Goal: Transaction & Acquisition: Purchase product/service

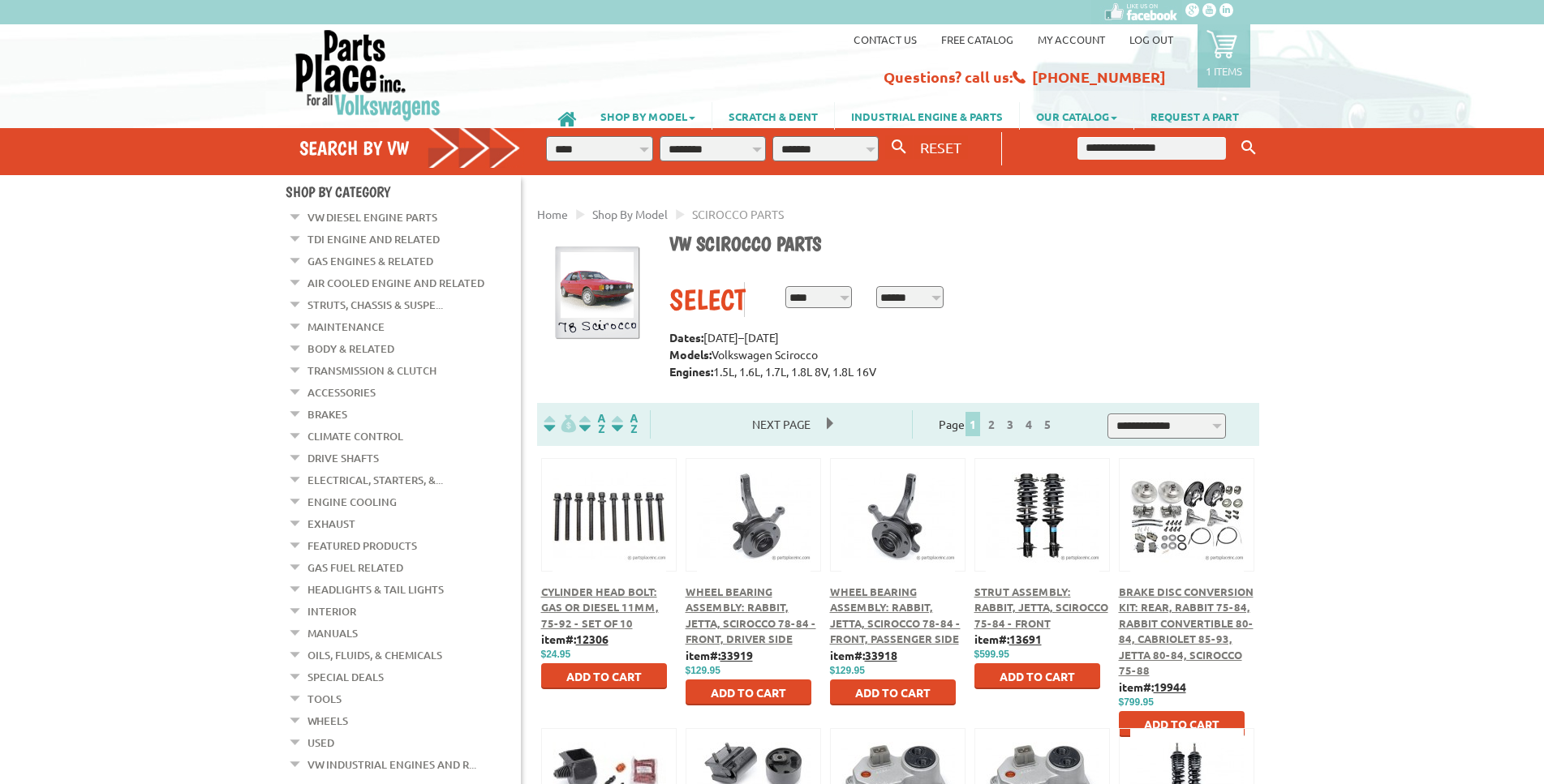
click at [344, 257] on link "Gas Engines & Related" at bounding box center [369, 261] width 126 height 21
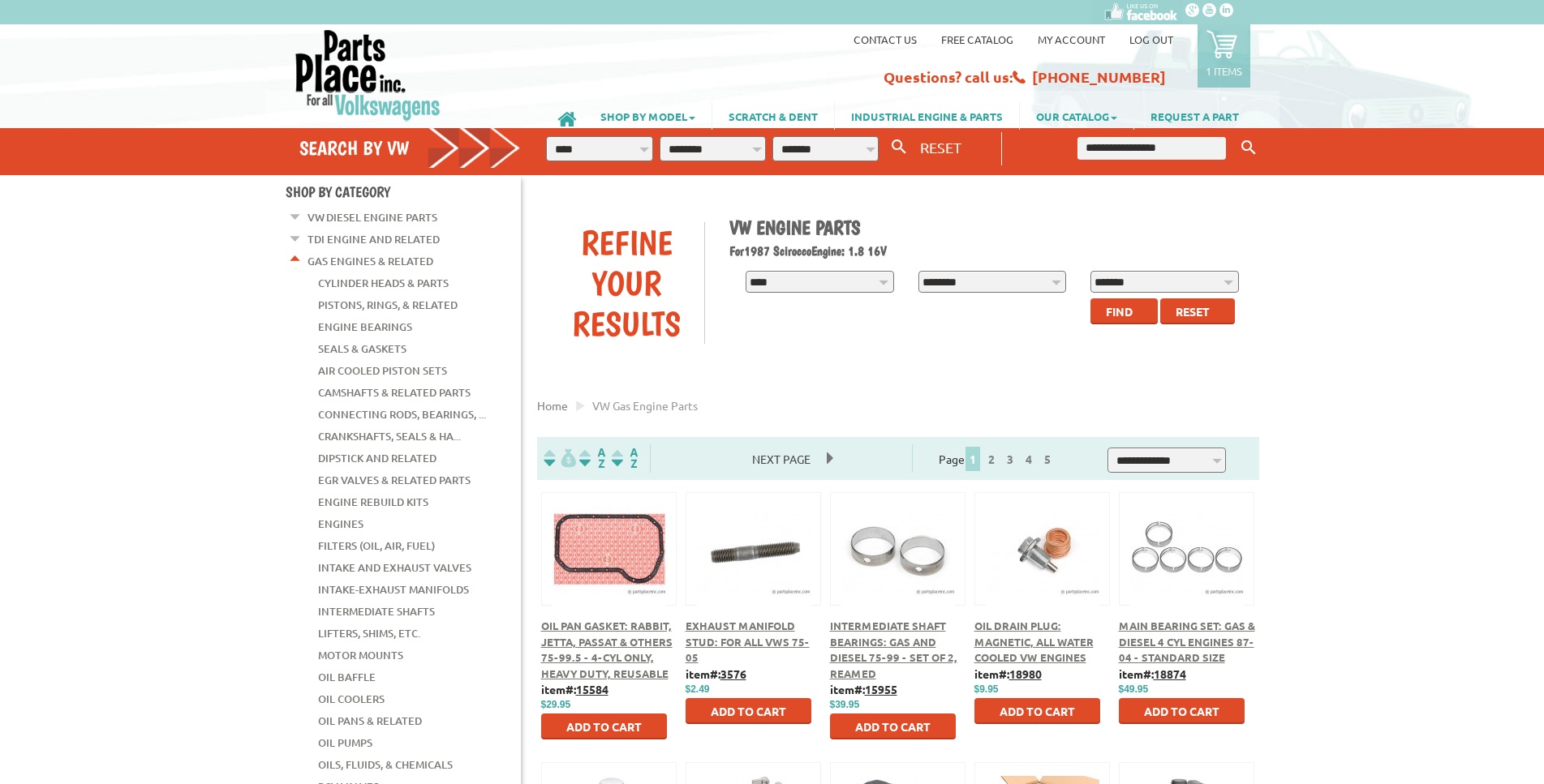
click at [1123, 309] on span "Find" at bounding box center [1119, 311] width 26 height 14
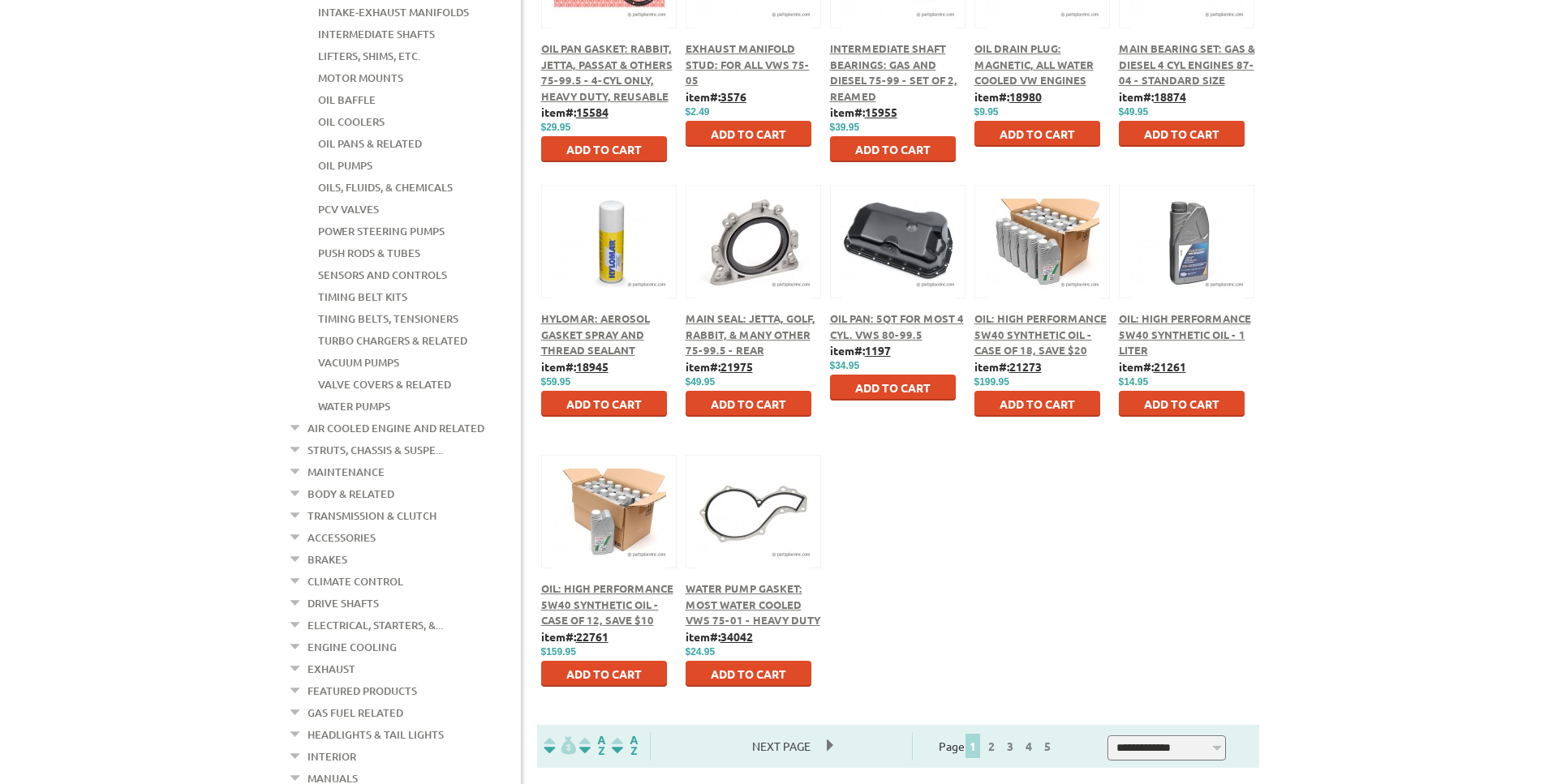
scroll to position [579, 0]
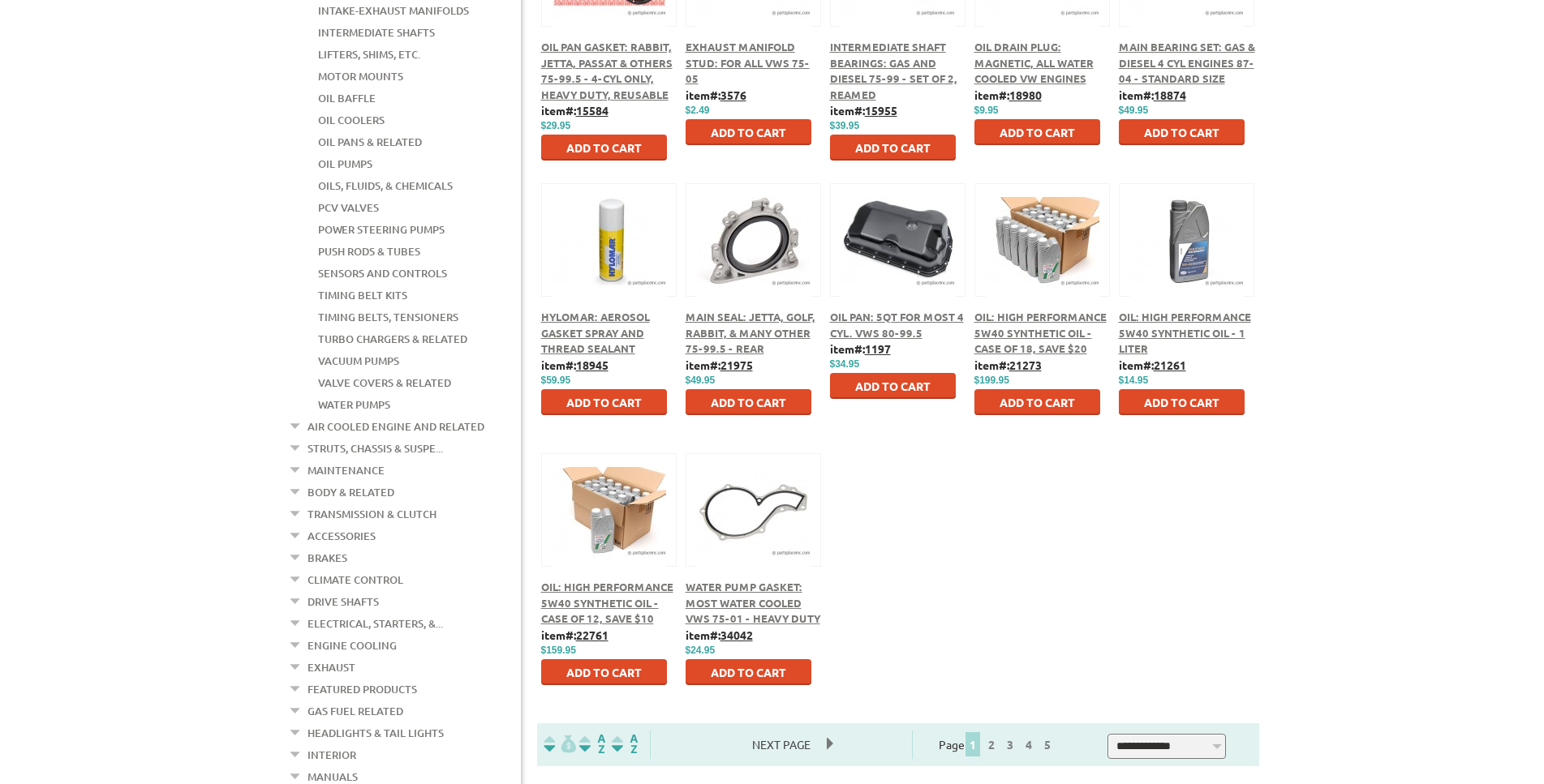
click at [877, 318] on span "Oil Pan: 5Qt For Most 4 Cyl. VWs 80-99.5" at bounding box center [897, 325] width 134 height 30
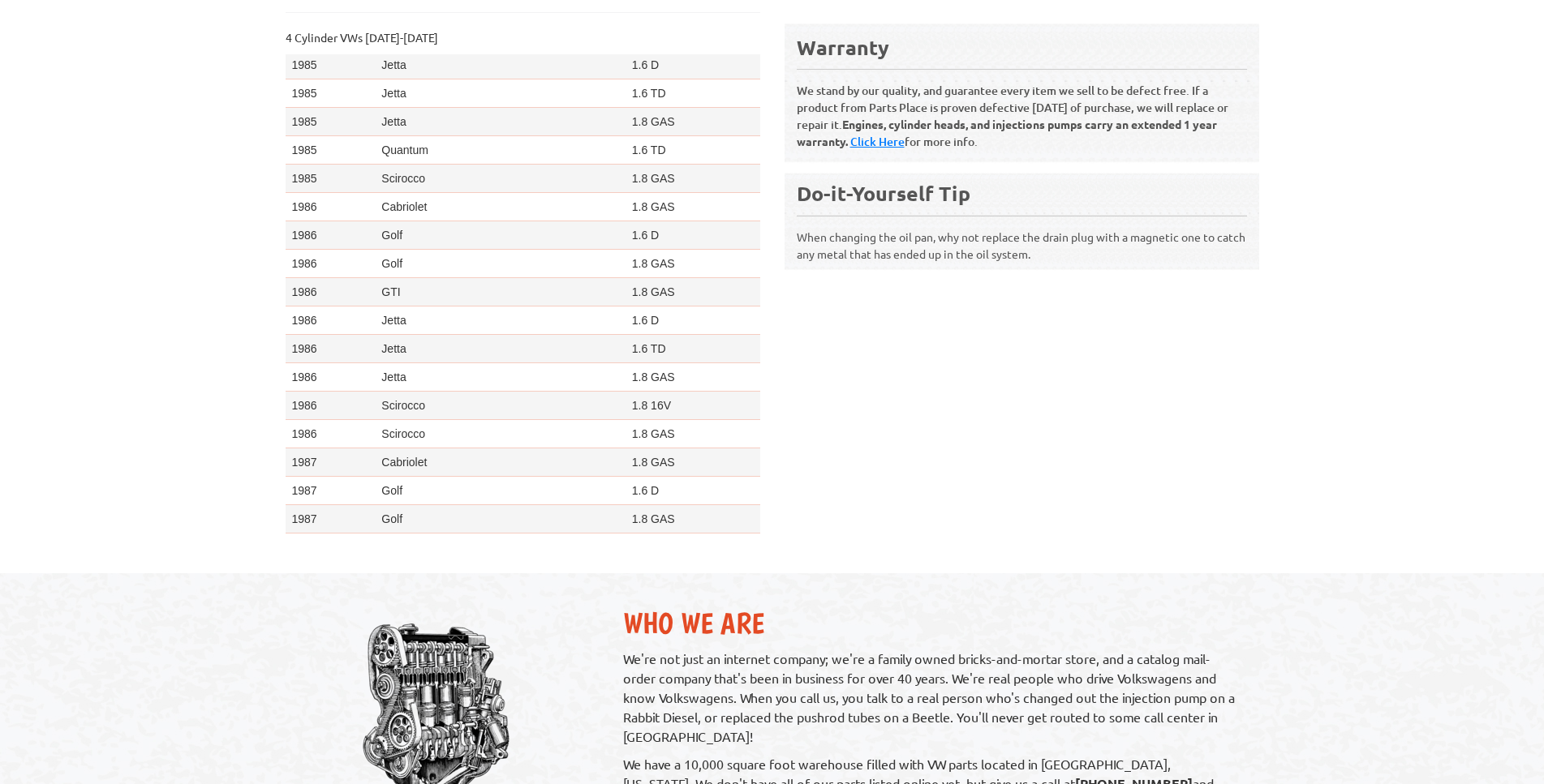
scroll to position [2180, 0]
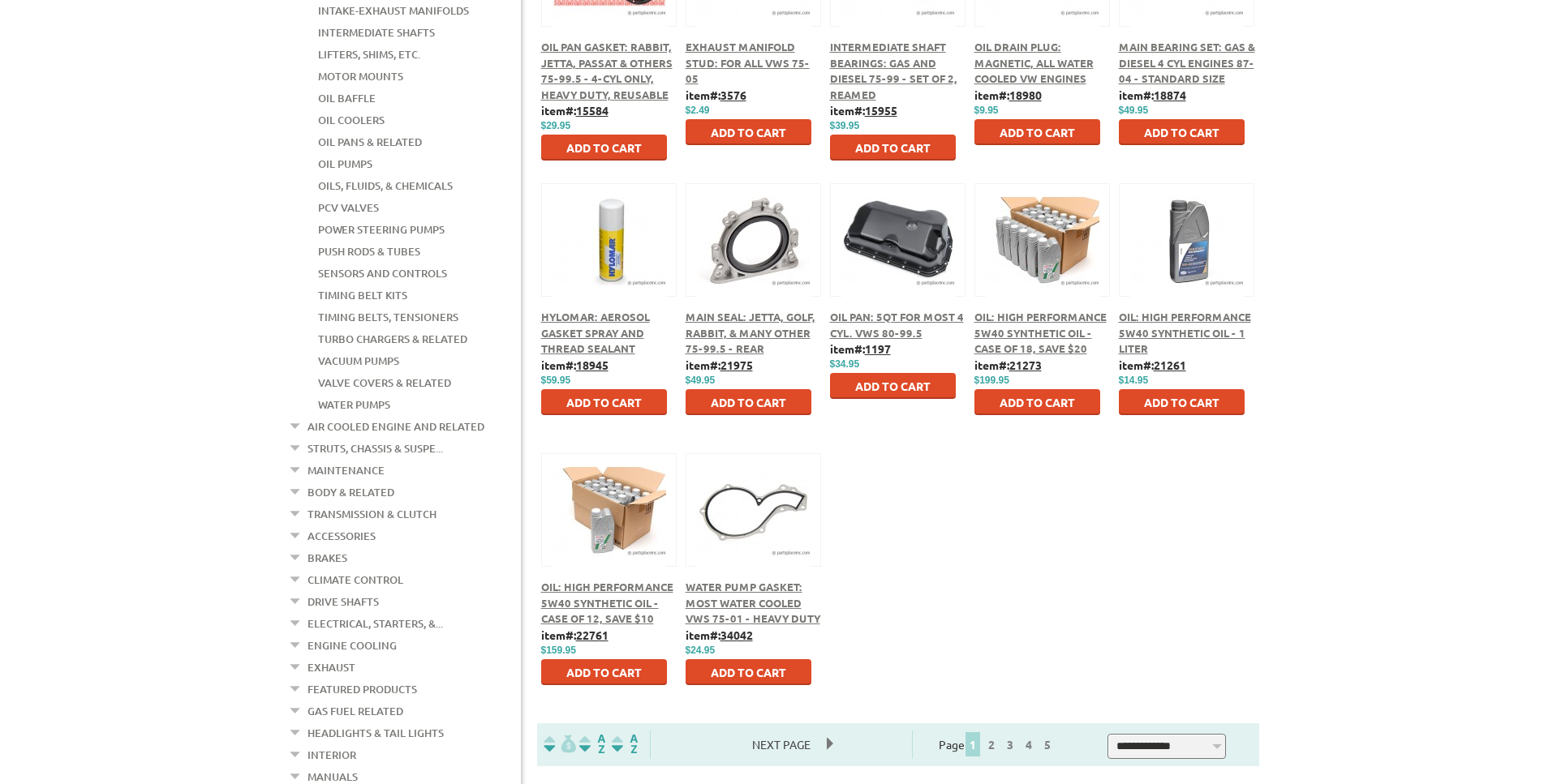
scroll to position [579, 0]
click at [331, 438] on link "Struts, Chassis & Suspe..." at bounding box center [374, 449] width 135 height 21
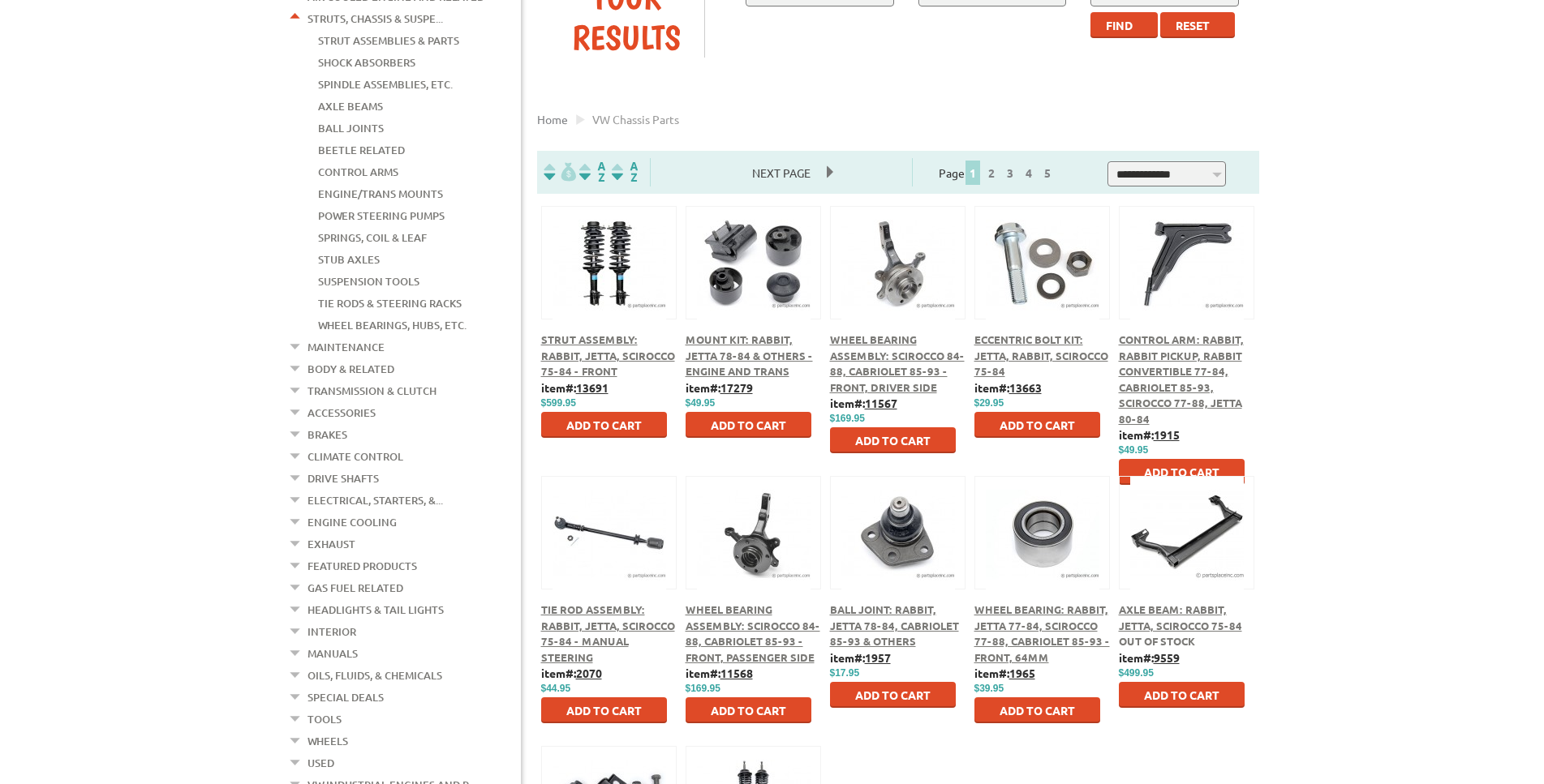
scroll to position [331, 0]
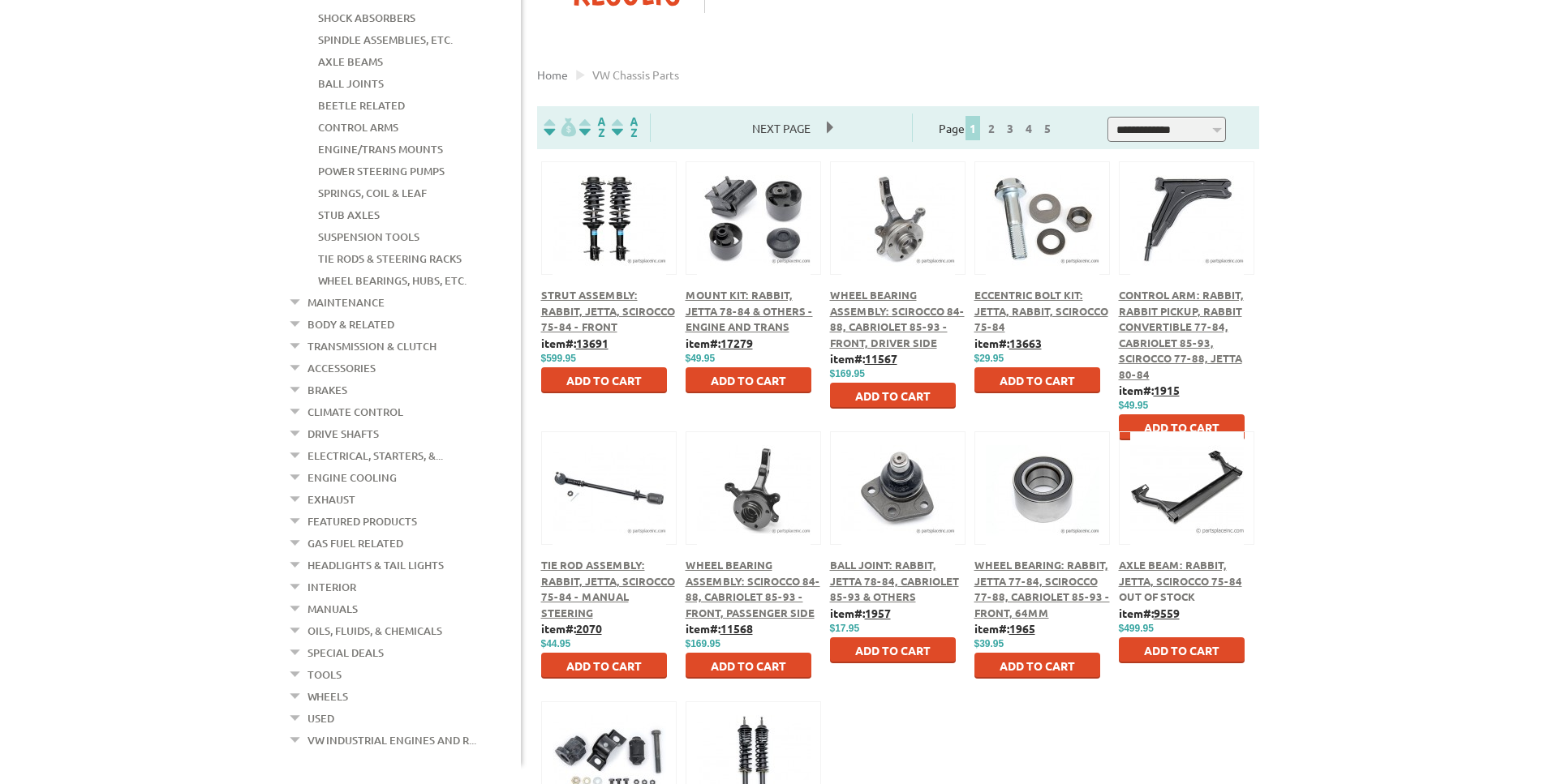
click at [329, 314] on link "Body & Related" at bounding box center [351, 324] width 87 height 21
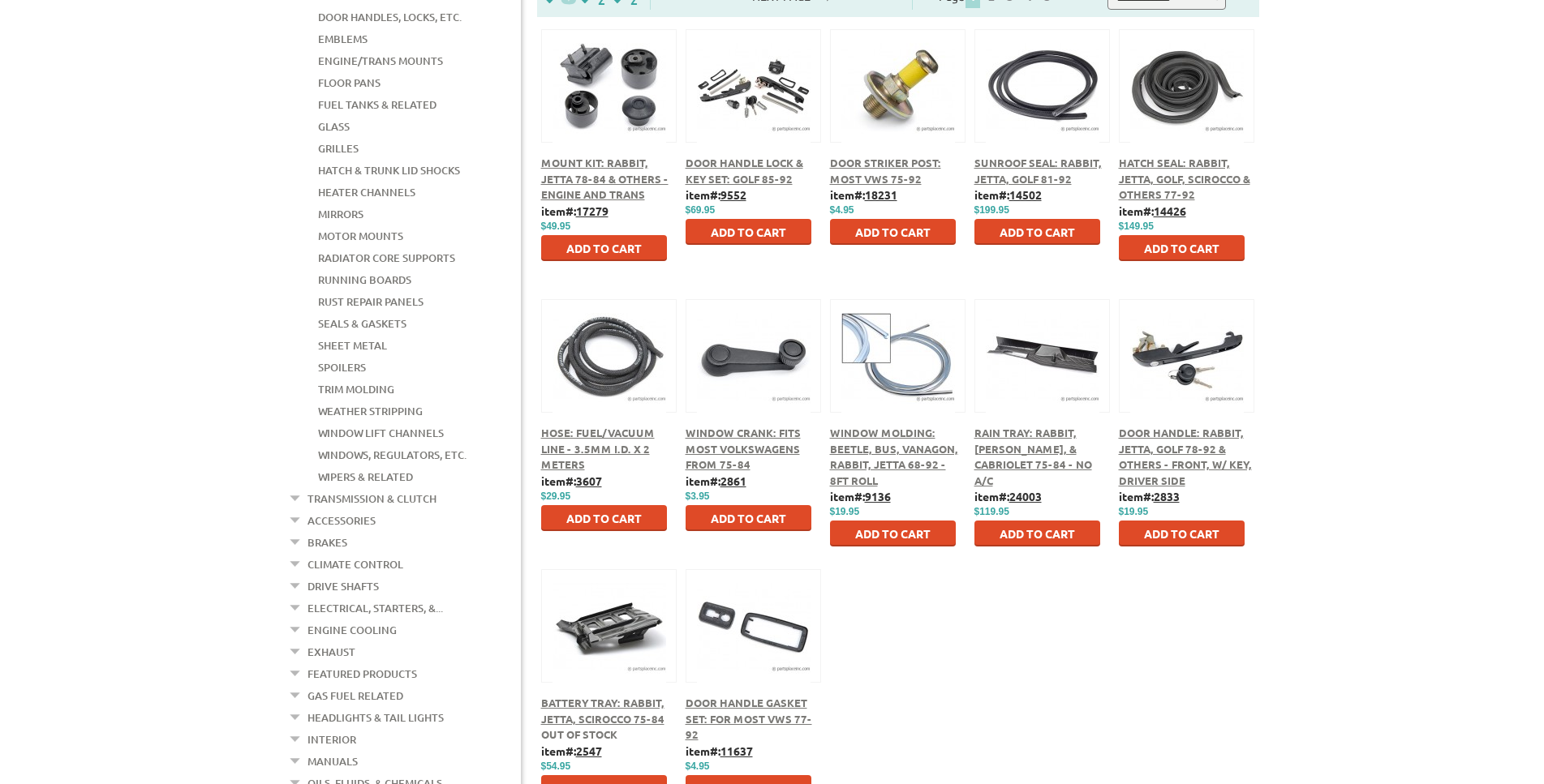
scroll to position [497, 0]
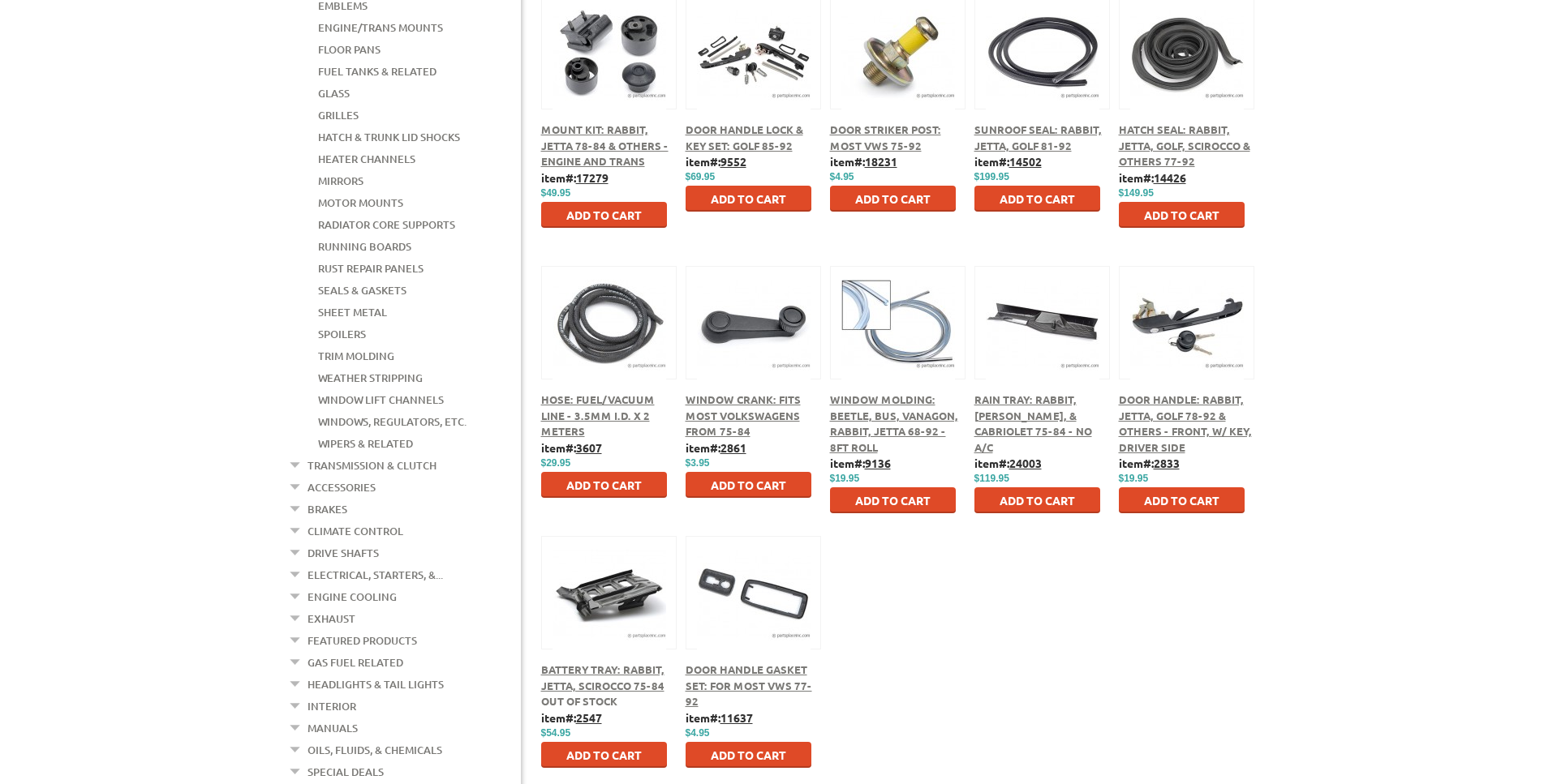
click at [329, 455] on link "Transmission & Clutch" at bounding box center [371, 466] width 129 height 21
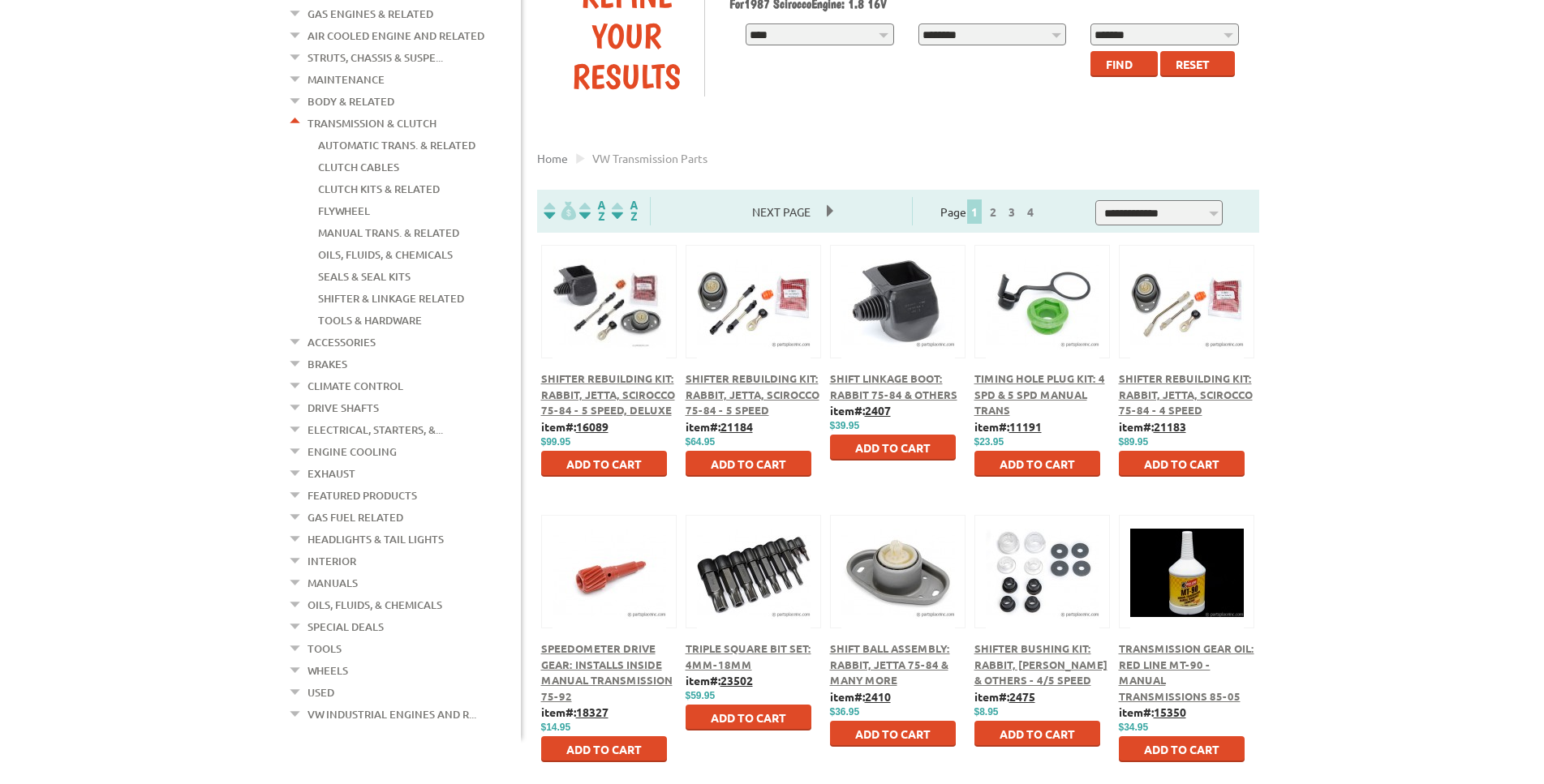
scroll to position [248, 0]
click at [1004, 660] on span "Shifter Bushing Kit: Rabbit, [PERSON_NAME] & Others - 4/5 Speed" at bounding box center [1040, 663] width 133 height 45
click at [612, 313] on div at bounding box center [609, 282] width 134 height 76
click at [604, 391] on span "Shifter Rebuilding Kit: Rabbit, Jetta, Scirocco 75-84 - 5 Speed, Deluxe" at bounding box center [609, 393] width 134 height 45
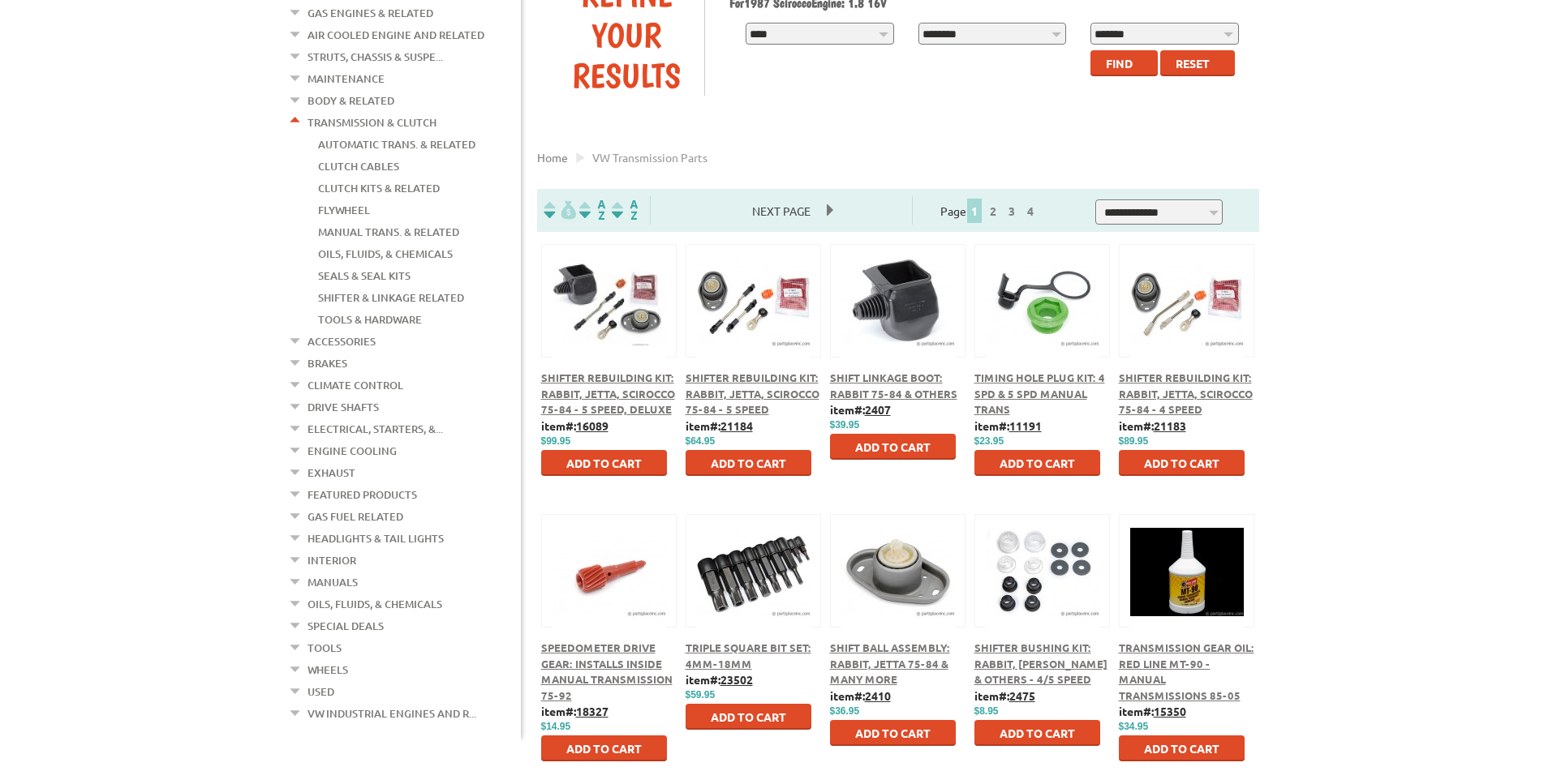
scroll to position [248, 0]
click at [328, 353] on link "Brakes" at bounding box center [327, 364] width 40 height 21
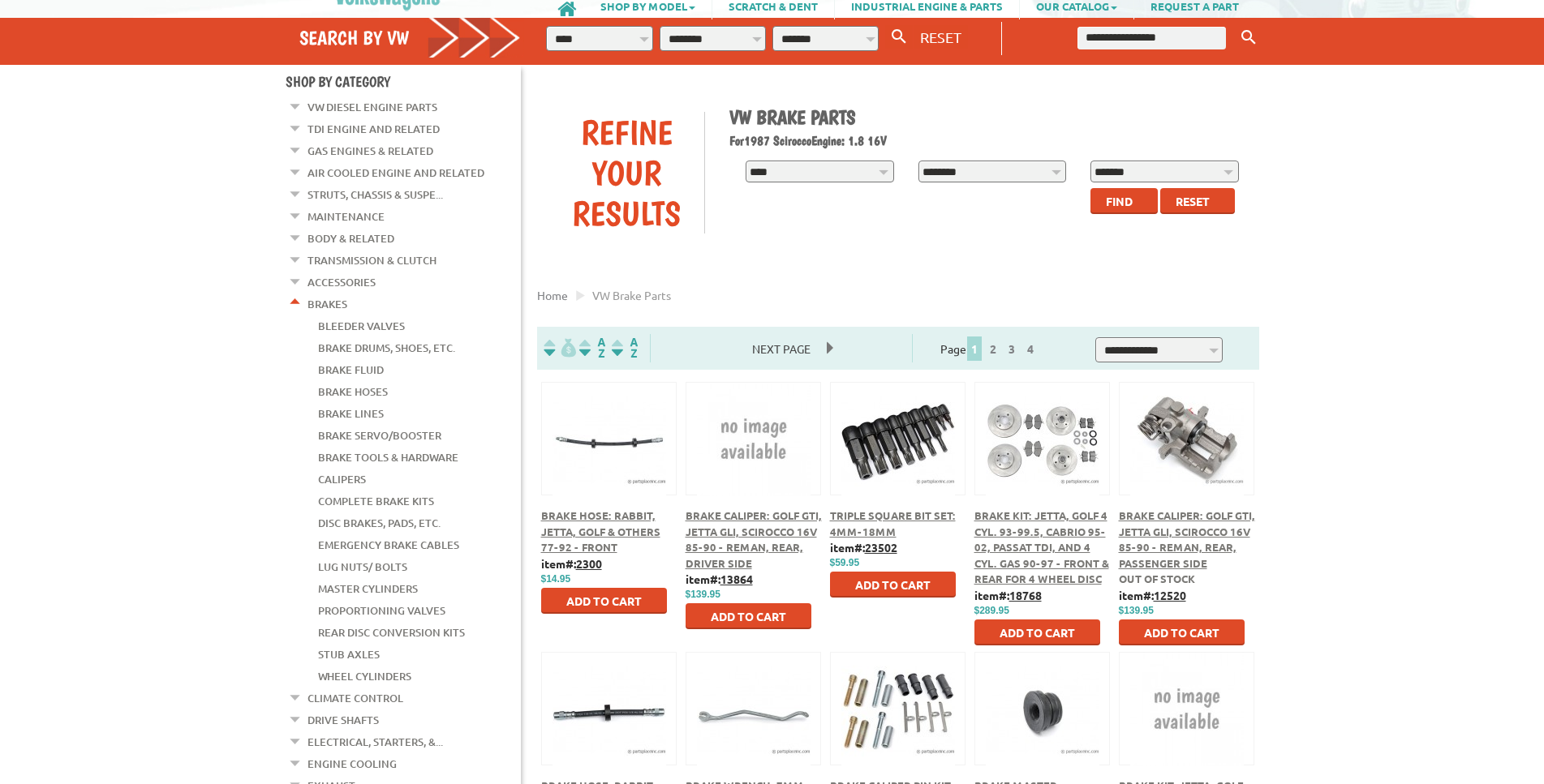
scroll to position [414, 0]
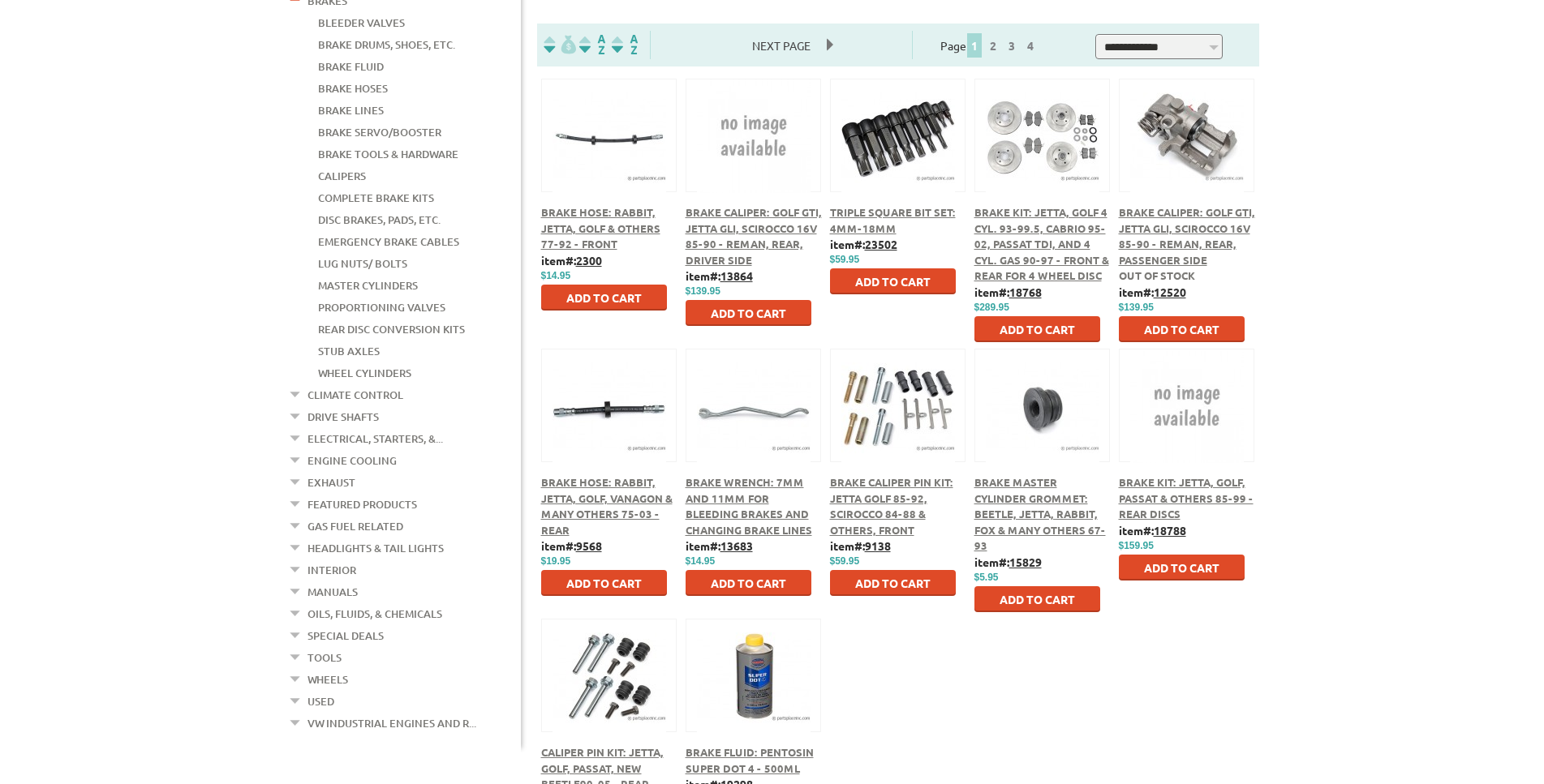
click at [336, 384] on link "Climate Control" at bounding box center [354, 395] width 95 height 21
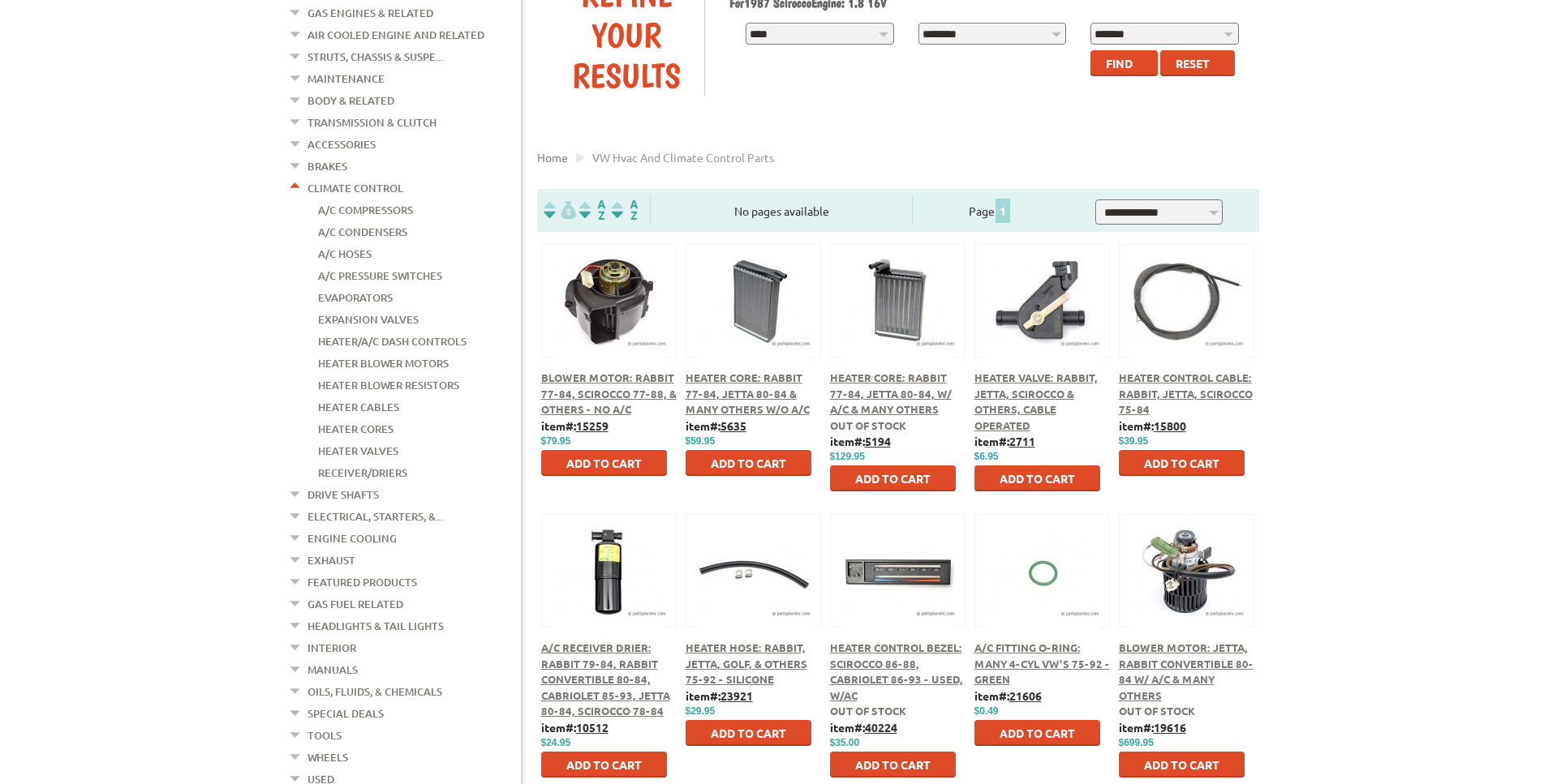
scroll to position [331, 0]
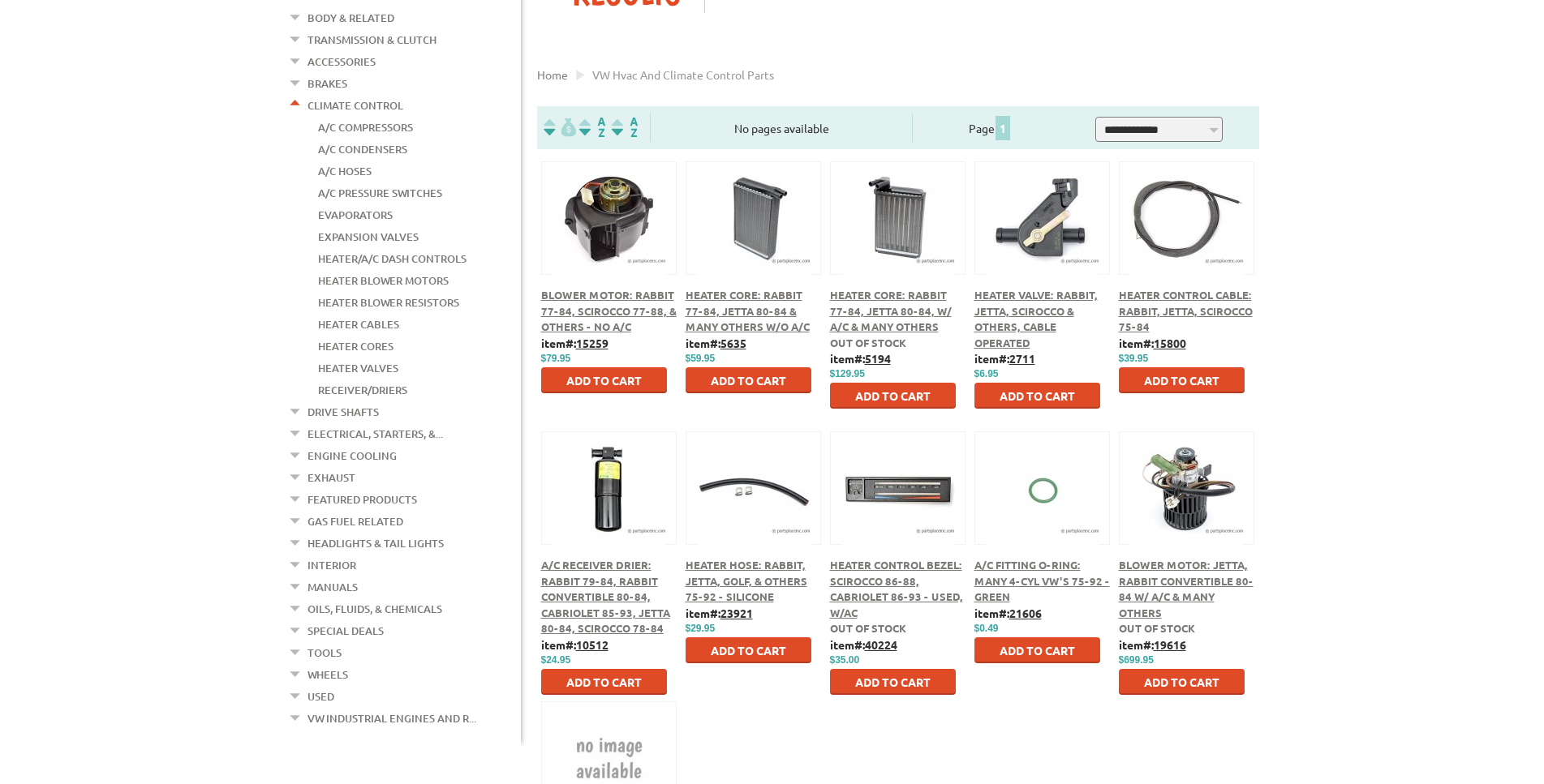
click at [335, 401] on link "Drive Shafts" at bounding box center [343, 412] width 72 height 21
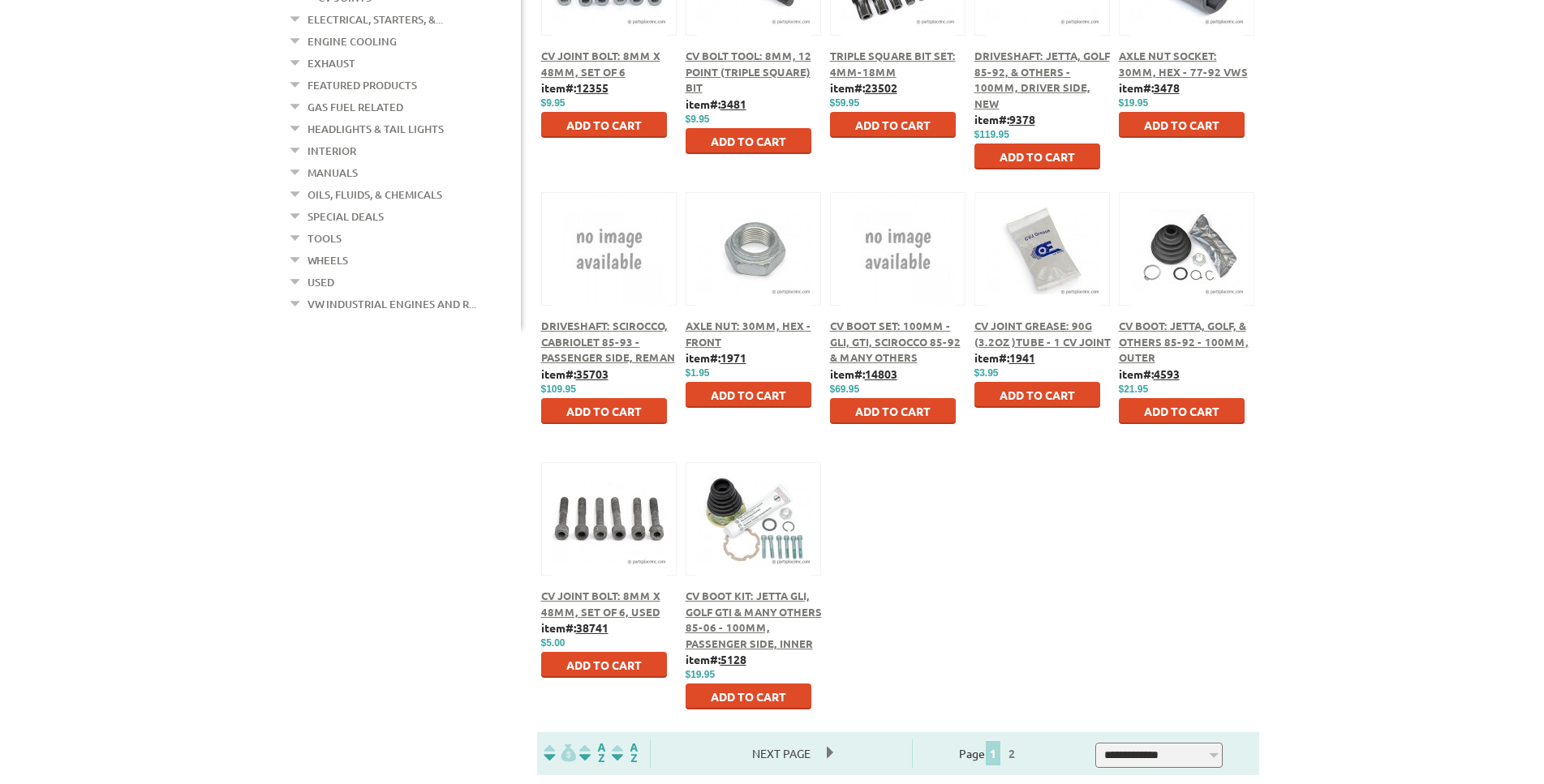
scroll to position [579, 0]
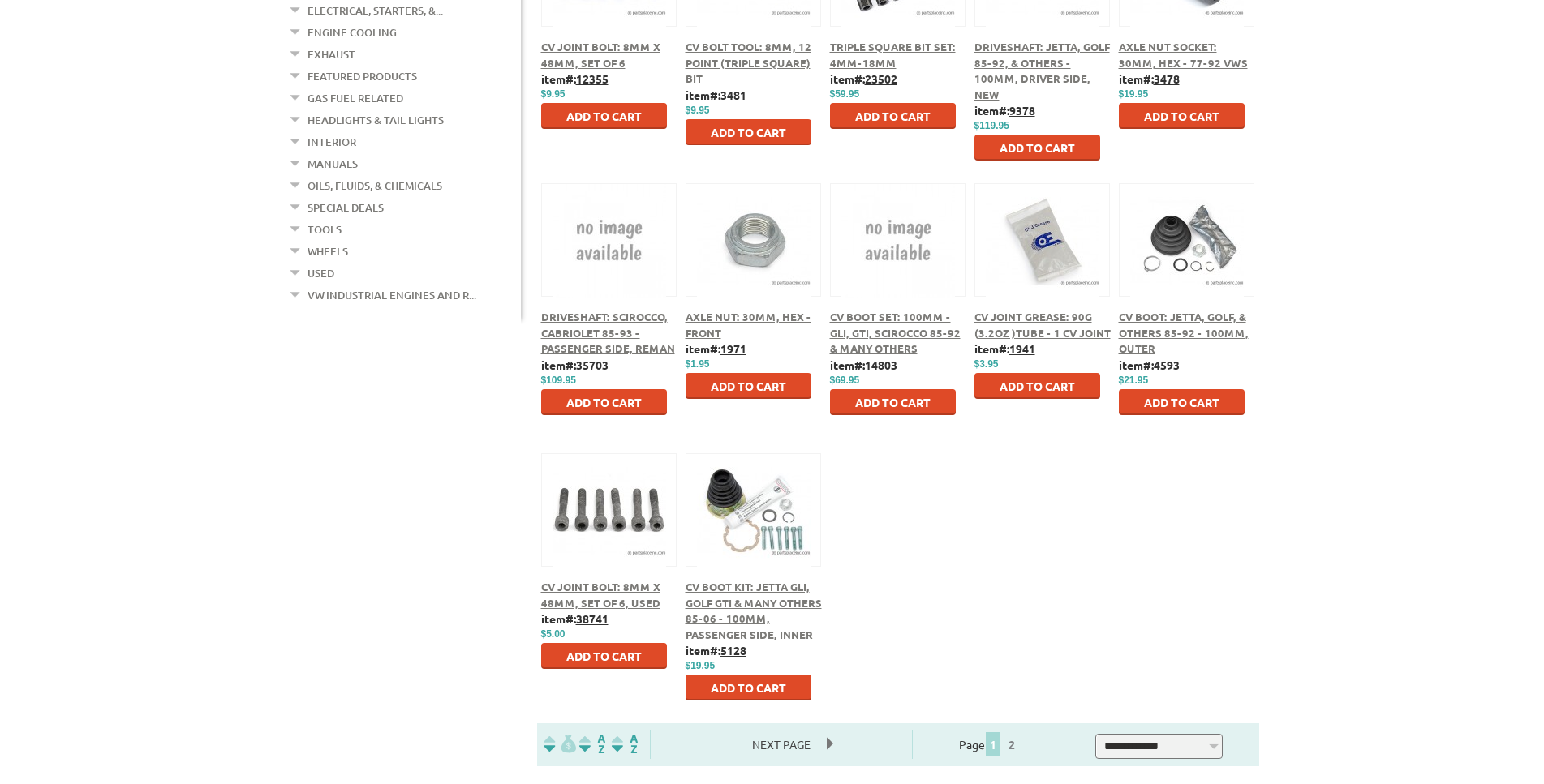
click at [707, 588] on span "CV Boot Kit: Jetta GLI, Golf GTI & Many Others 85-06 - 100mm, Passenger Side, I…" at bounding box center [754, 610] width 136 height 61
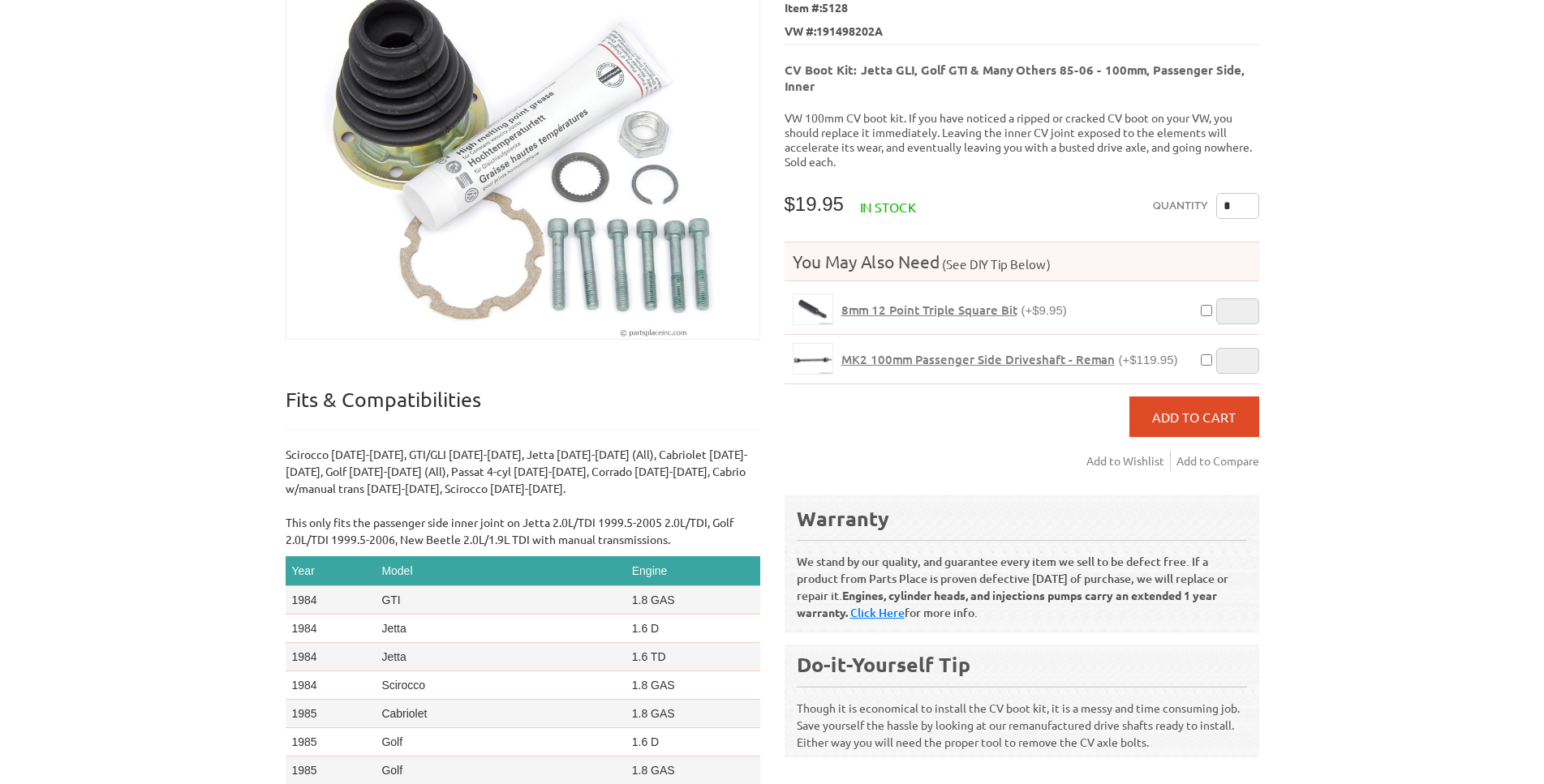
scroll to position [248, 0]
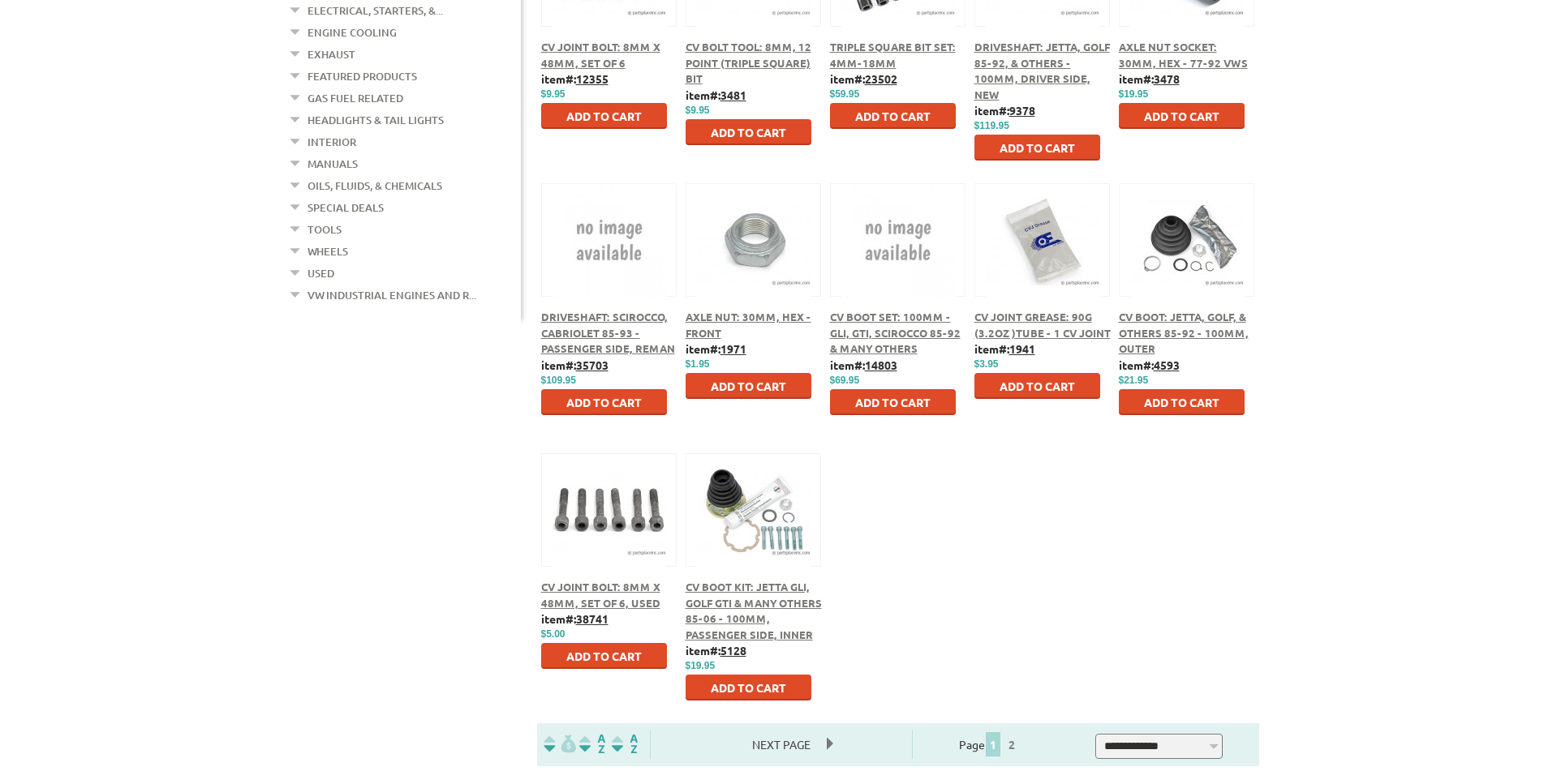
scroll to position [414, 0]
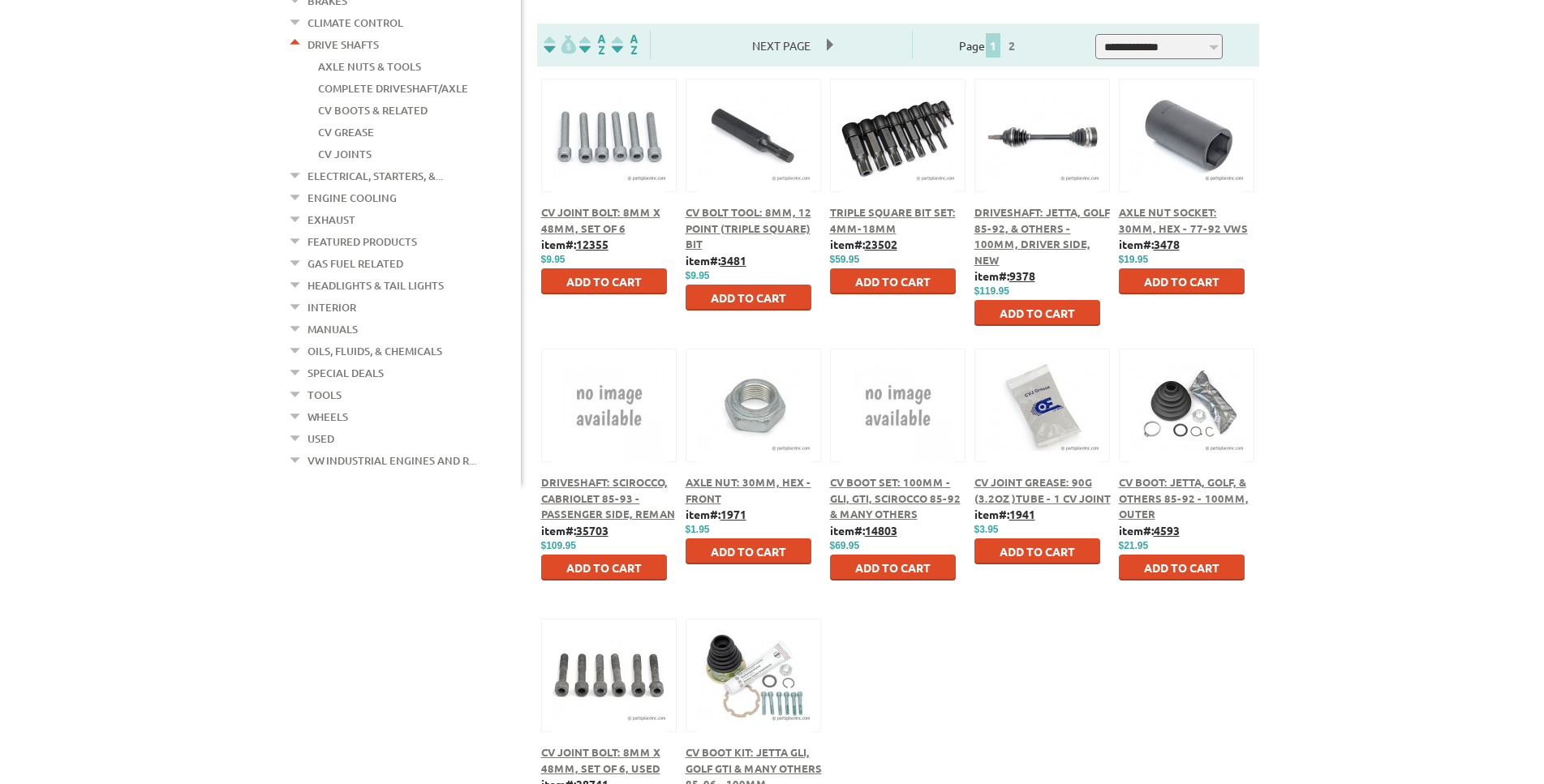
click at [324, 165] on link "Electrical, Starters, &..." at bounding box center [374, 176] width 135 height 21
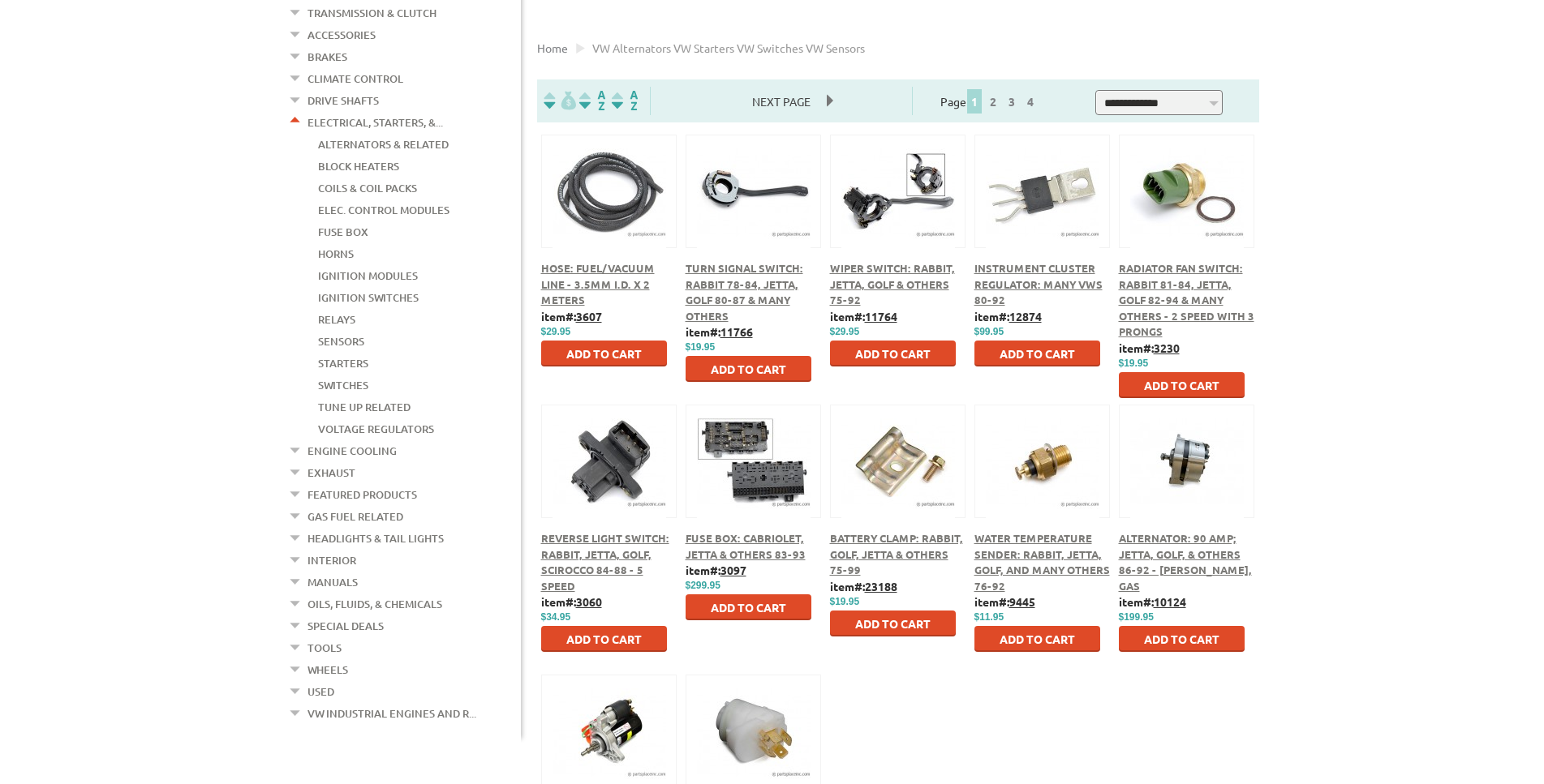
scroll to position [331, 0]
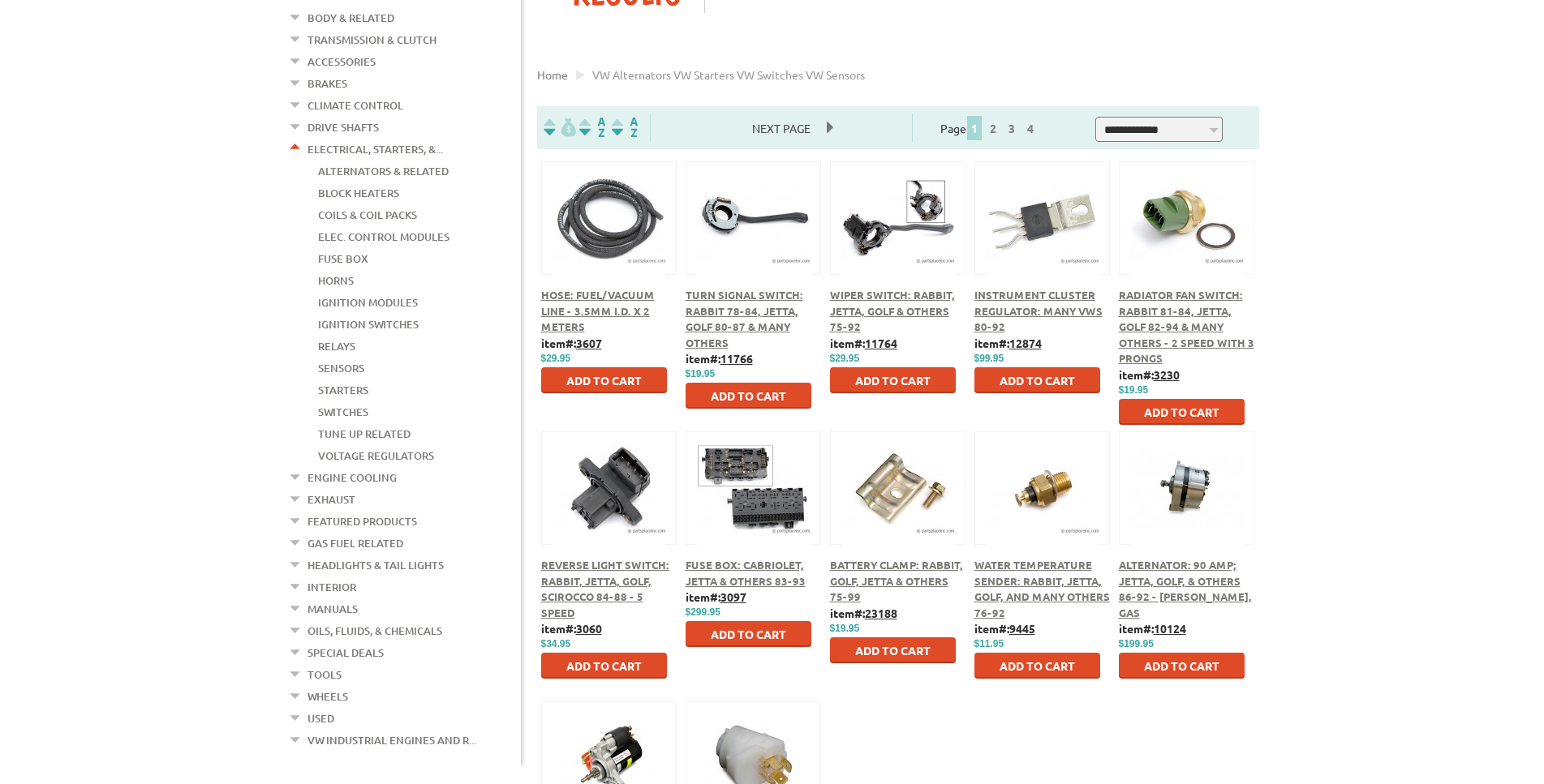
click at [1134, 583] on span "Alternator: 90 Amp; Jetta, Golf, & Others 86-92 - [PERSON_NAME], Gas" at bounding box center [1185, 588] width 133 height 61
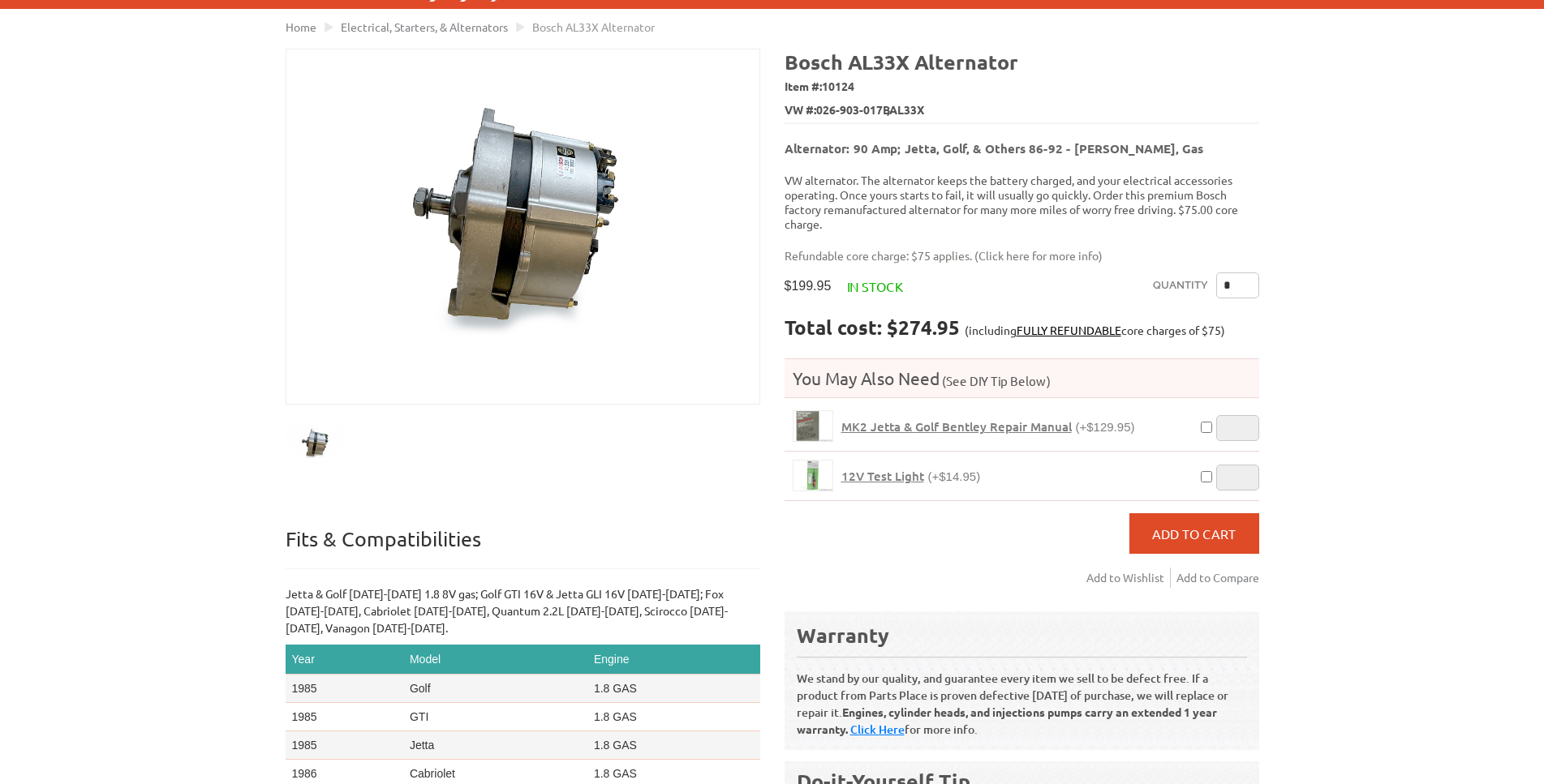
scroll to position [165, 0]
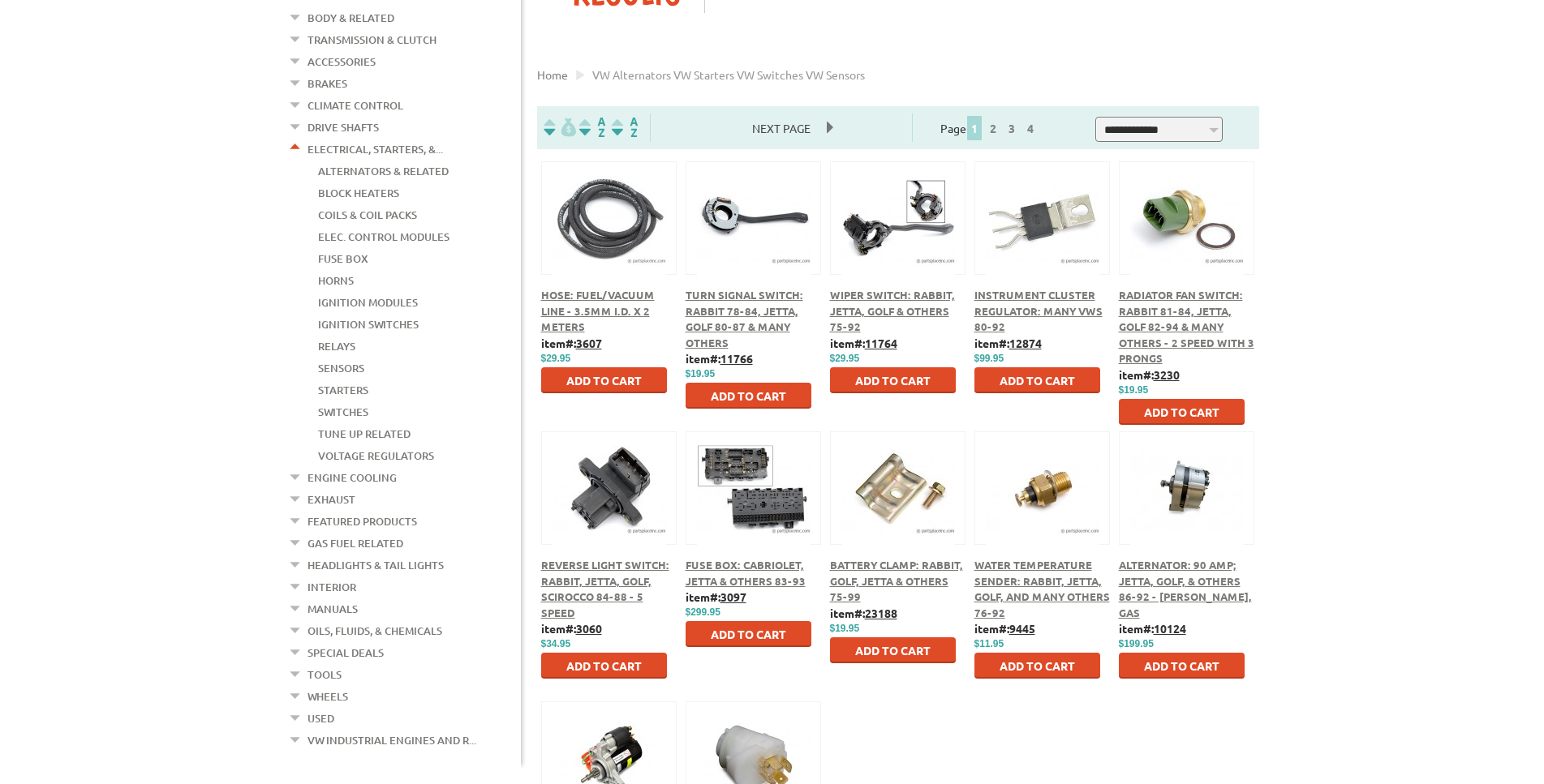
scroll to position [331, 0]
click at [335, 468] on link "Engine Cooling" at bounding box center [352, 478] width 89 height 21
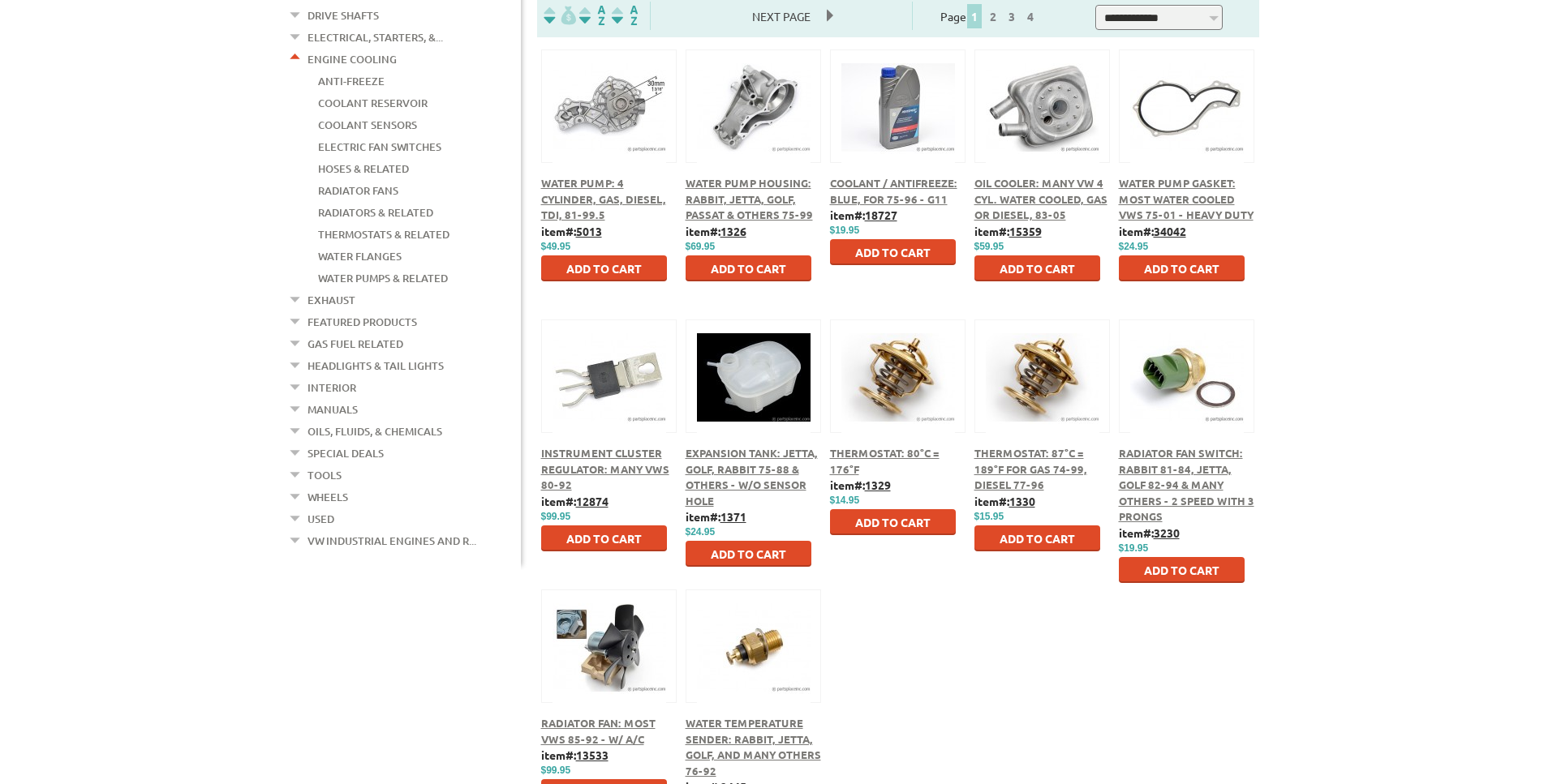
scroll to position [414, 0]
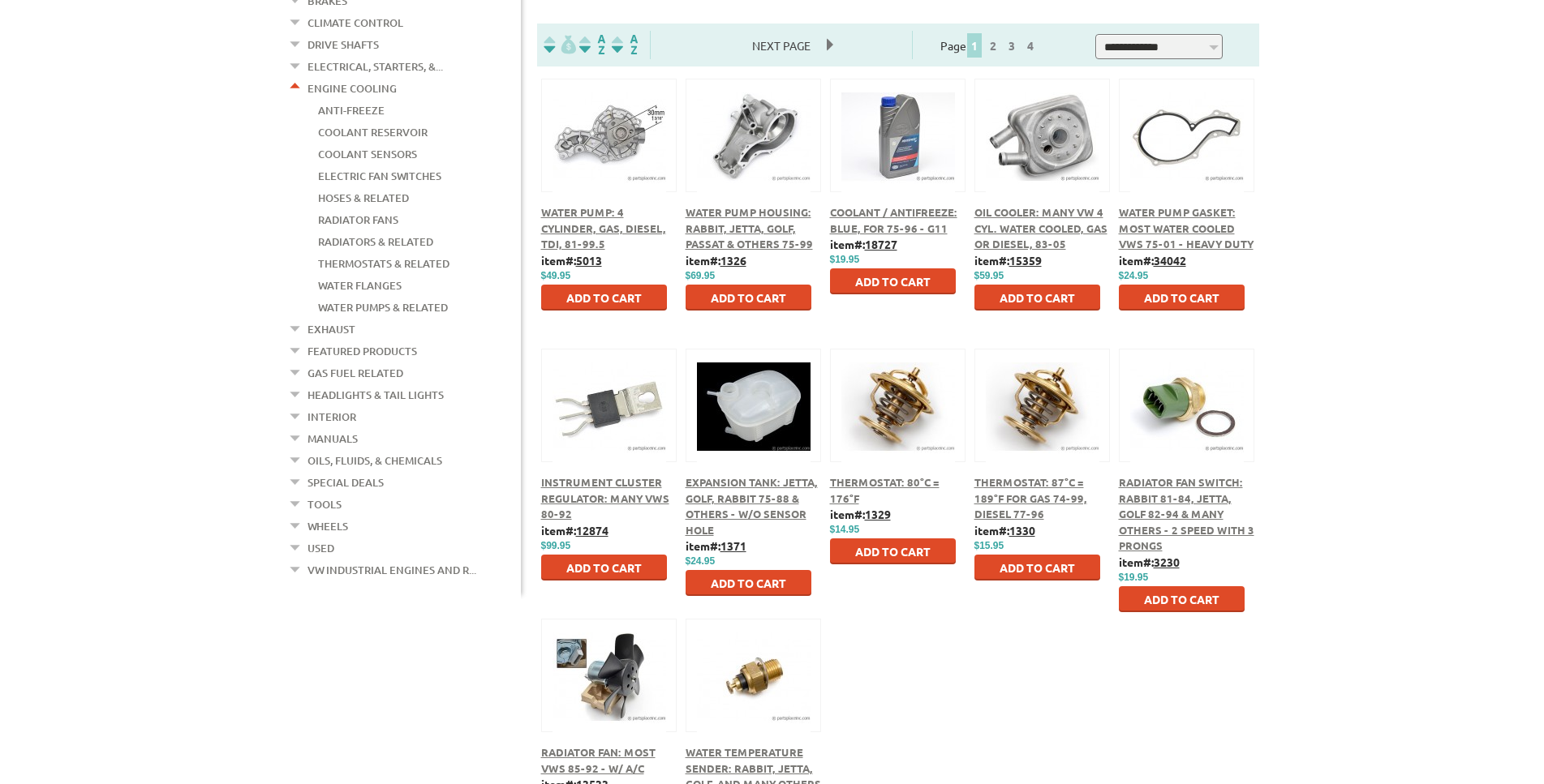
click at [712, 497] on span "Expansion Tank: Jetta, Golf, Rabbit 75-88 & Others - w/o Sensor Hole" at bounding box center [752, 505] width 132 height 61
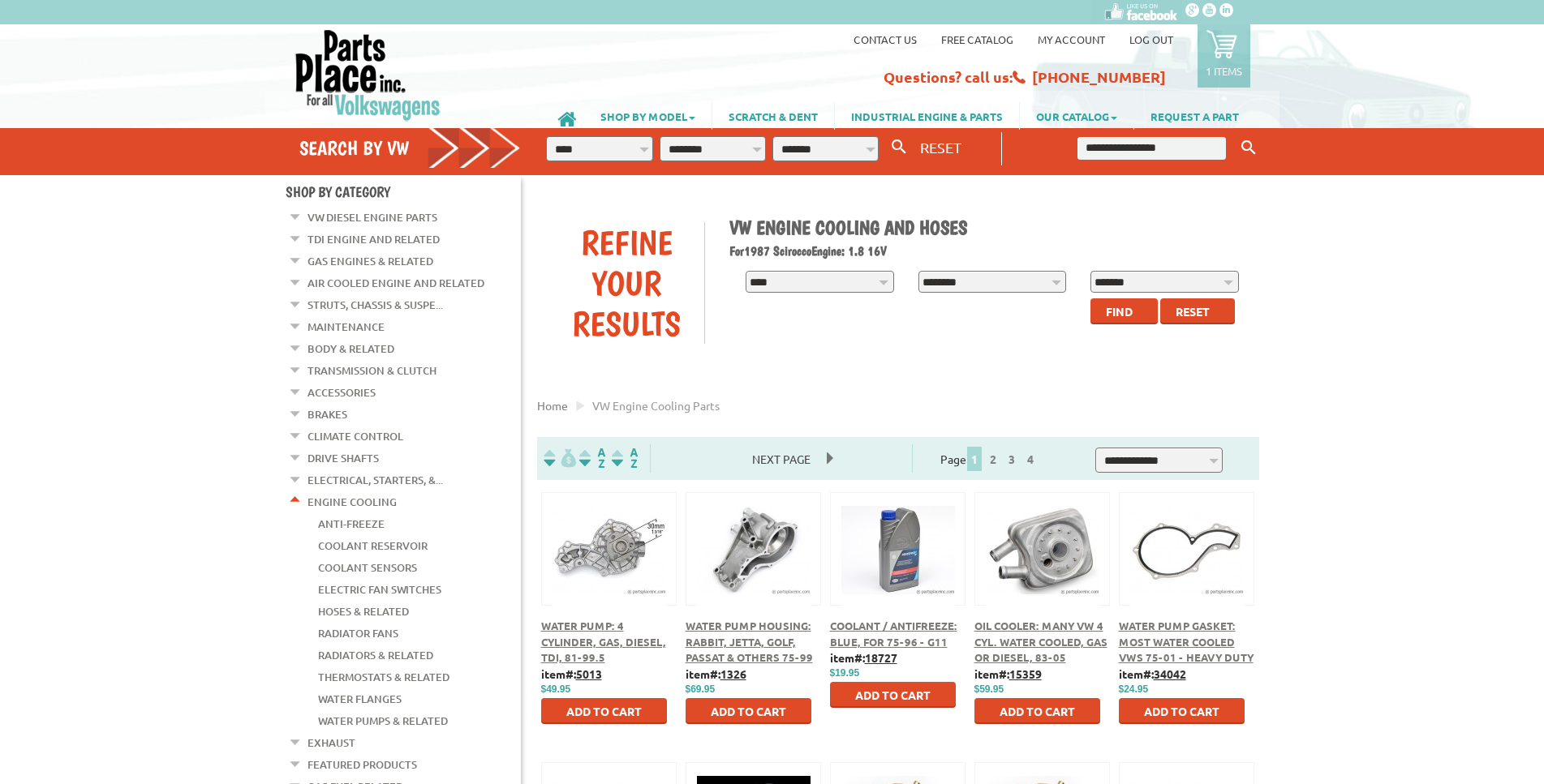
scroll to position [414, 0]
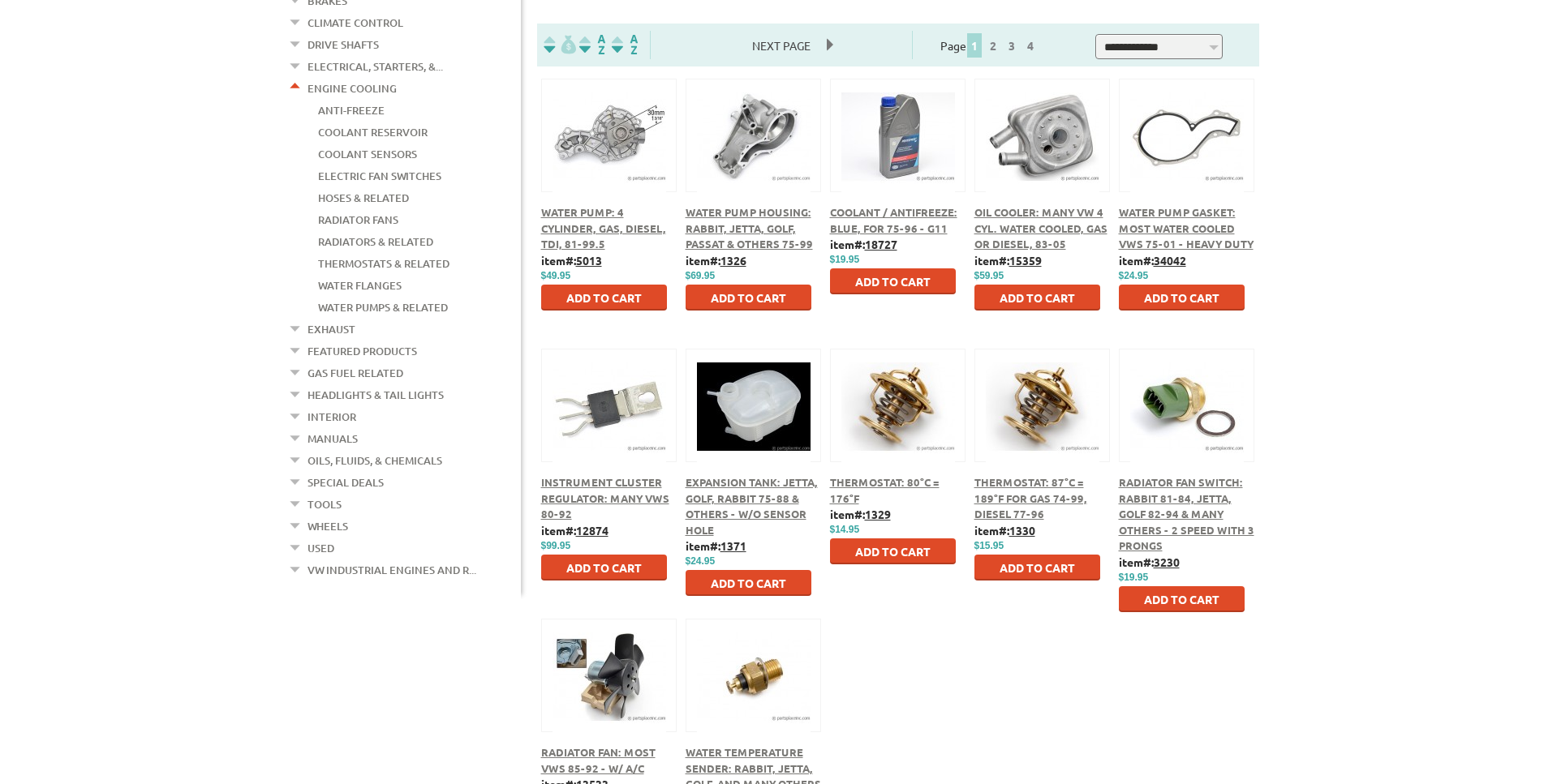
click at [328, 318] on link "Exhaust" at bounding box center [331, 329] width 48 height 21
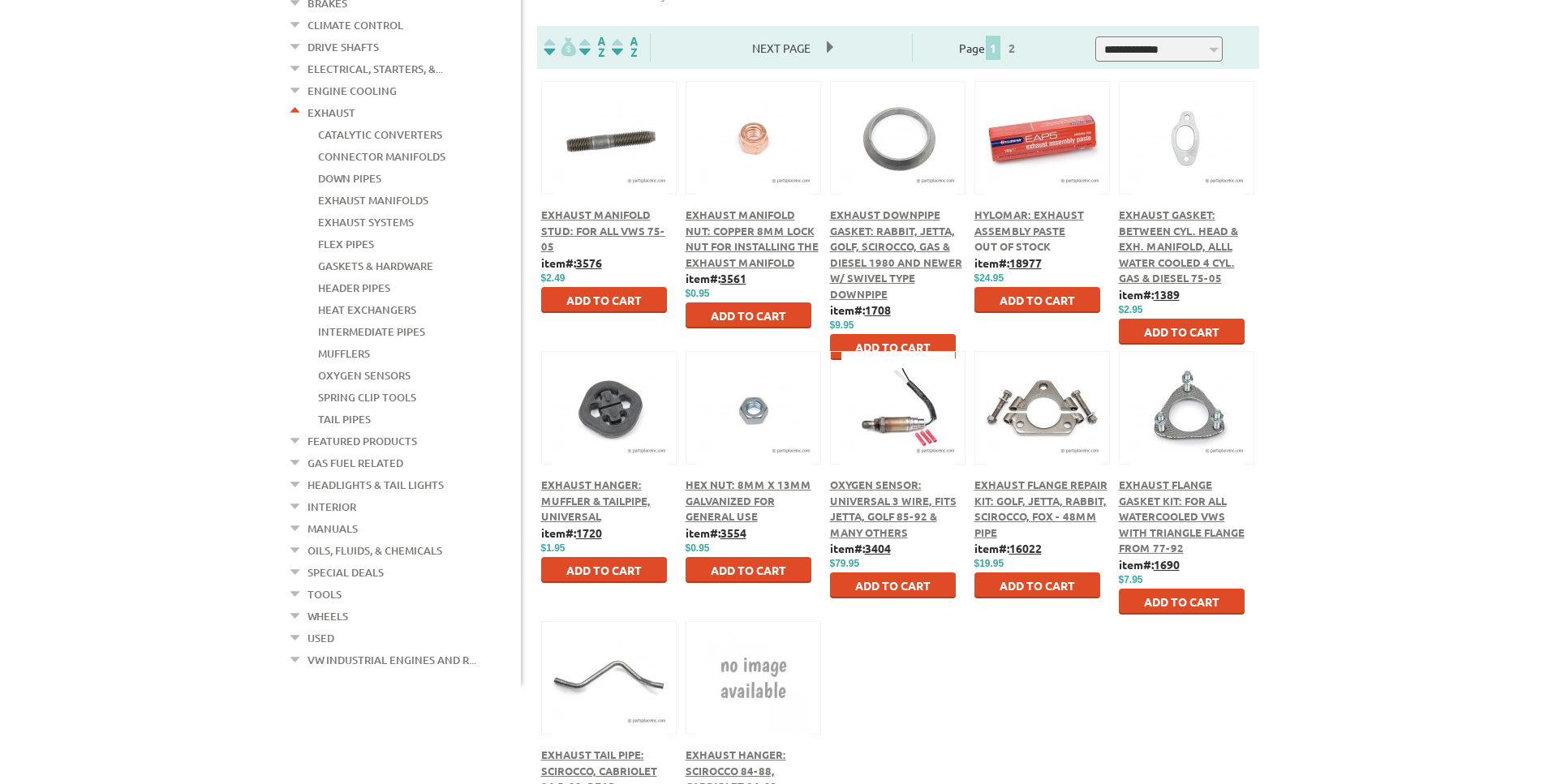
scroll to position [414, 0]
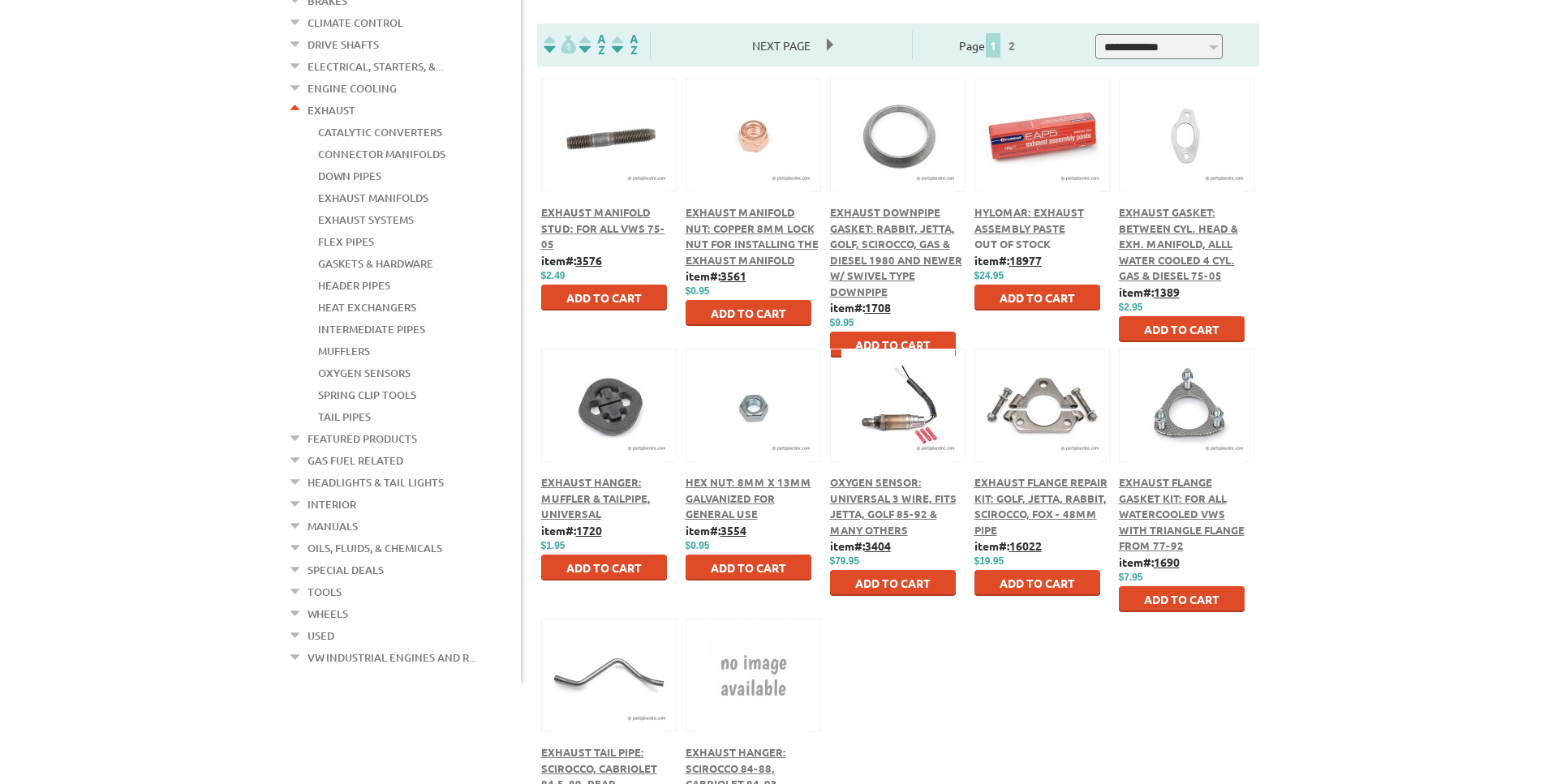
click at [336, 451] on link "Gas Fuel Related" at bounding box center [354, 461] width 95 height 21
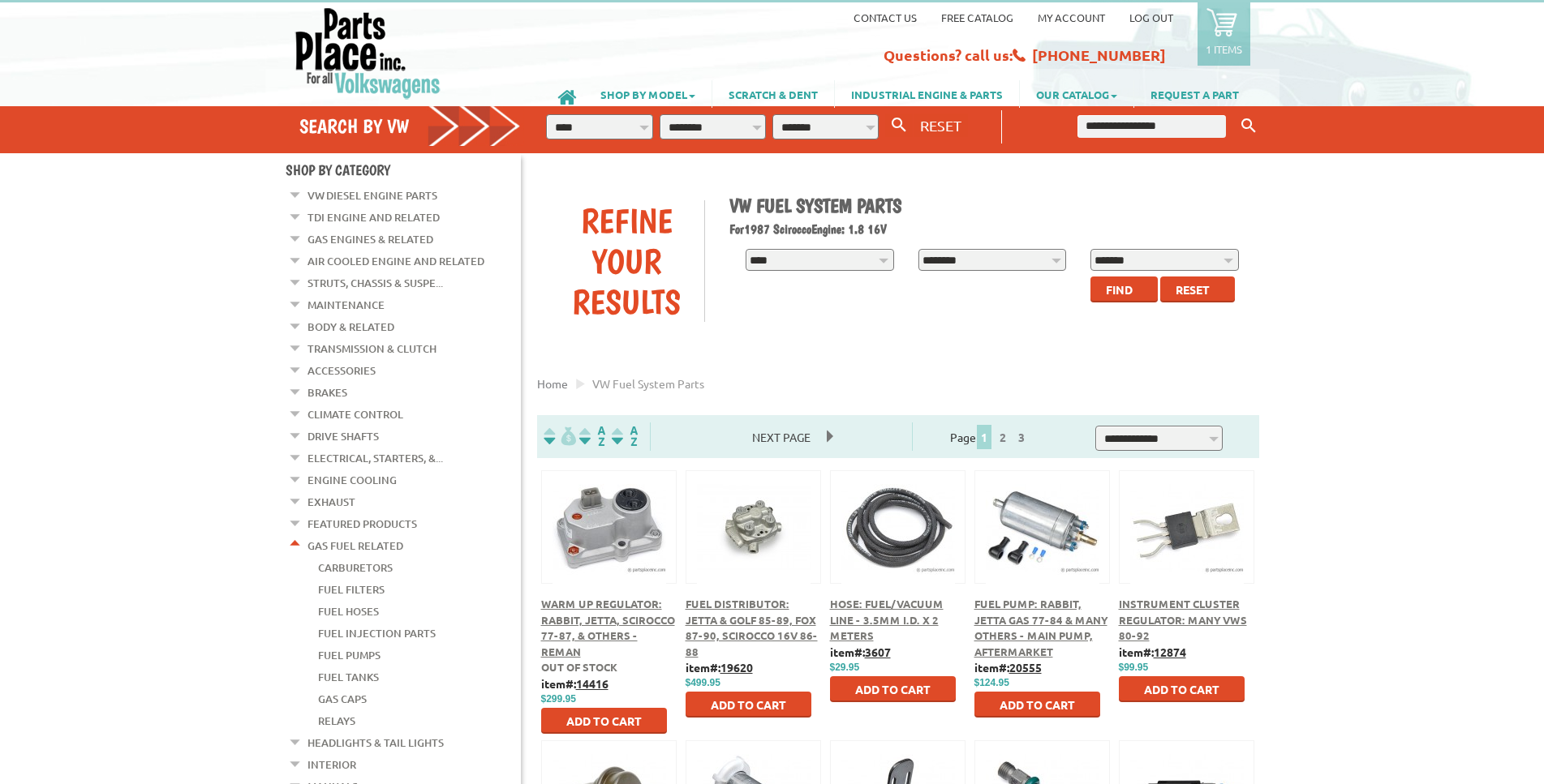
scroll to position [165, 0]
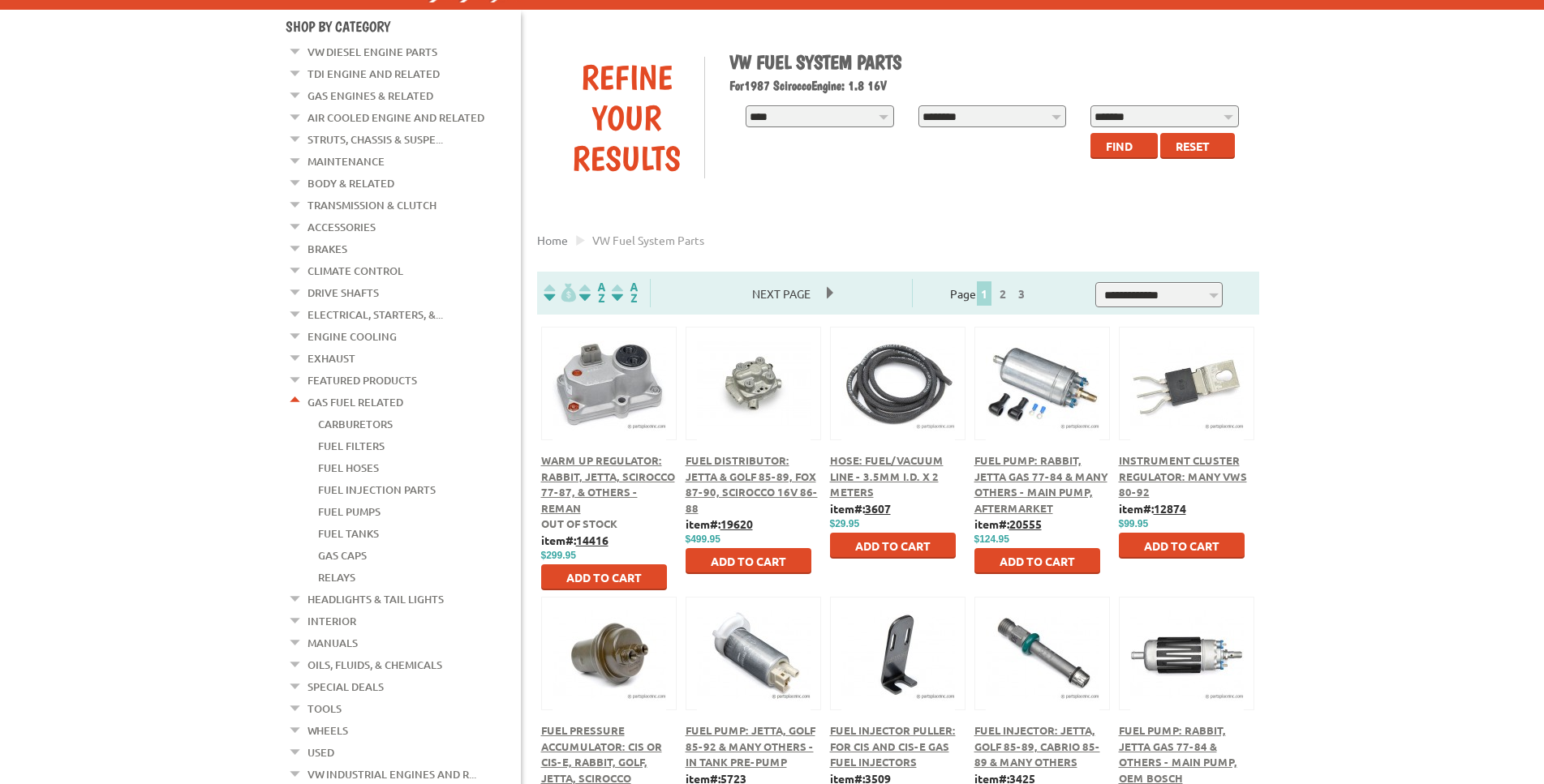
click at [325, 611] on link "Interior" at bounding box center [332, 622] width 49 height 21
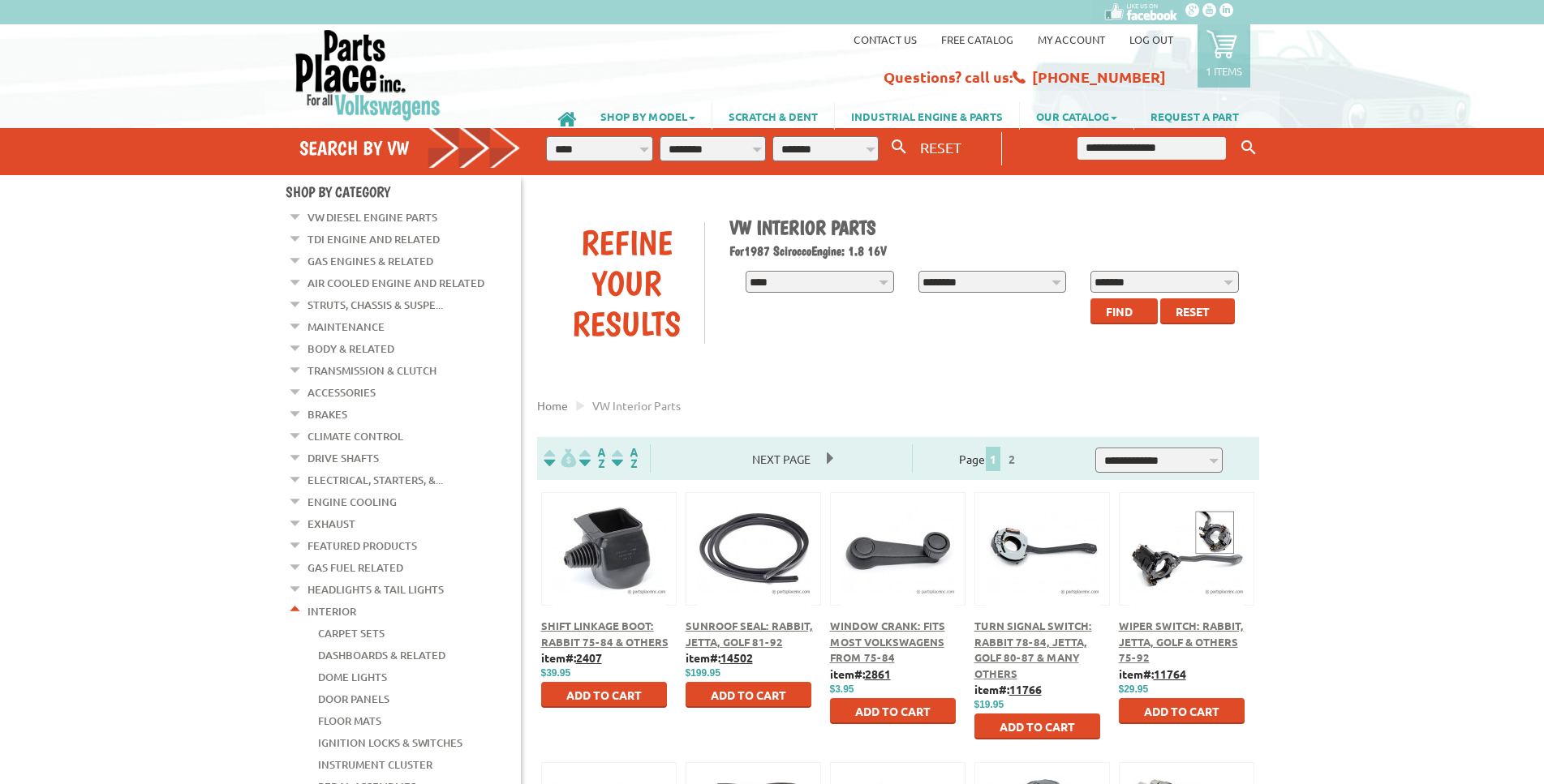
scroll to position [331, 0]
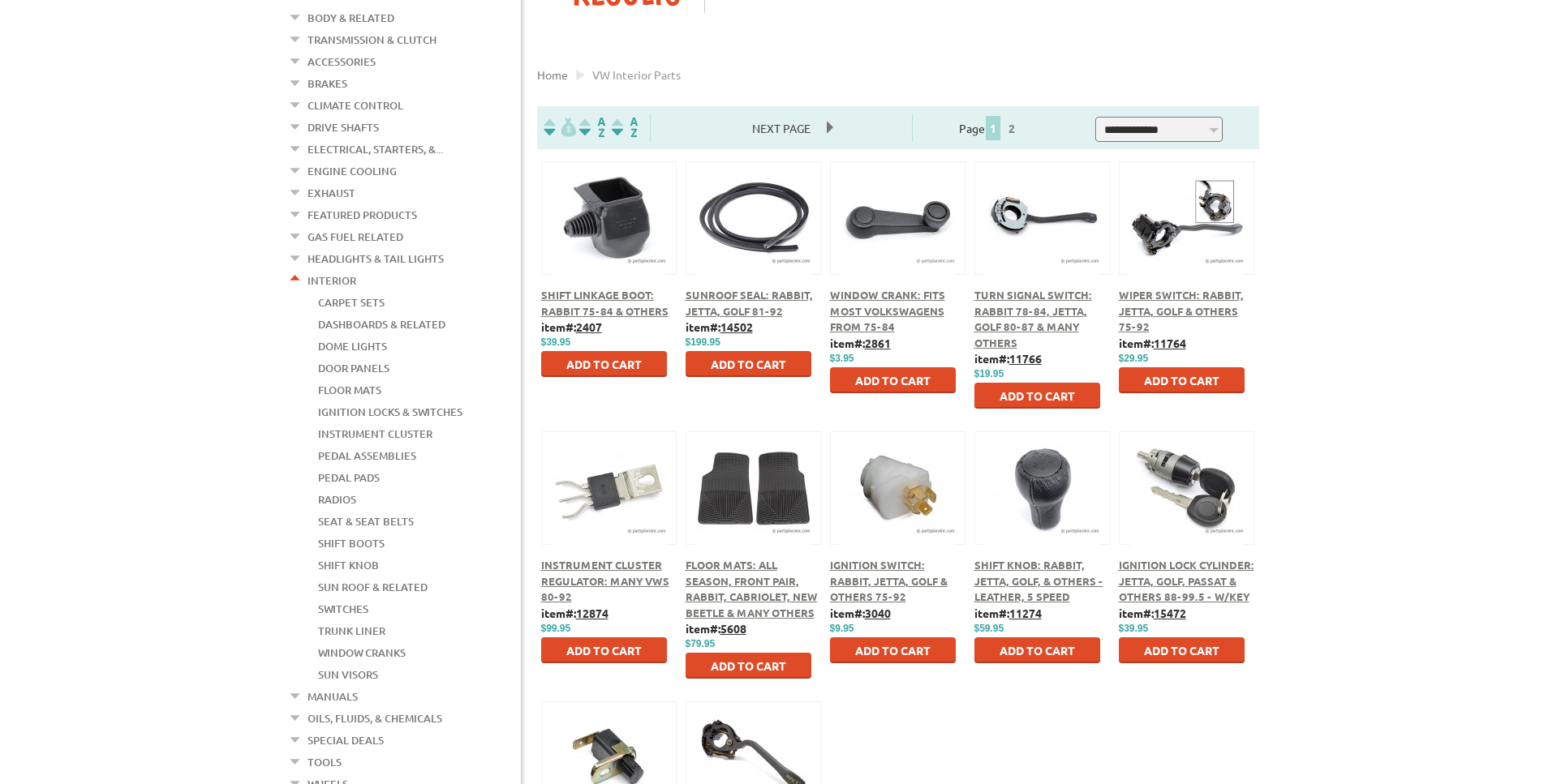
click at [711, 583] on span "Floor Mats: All Season, Front Pair, Rabbit, Cabriolet, New Beetle & Many Others" at bounding box center [752, 588] width 132 height 61
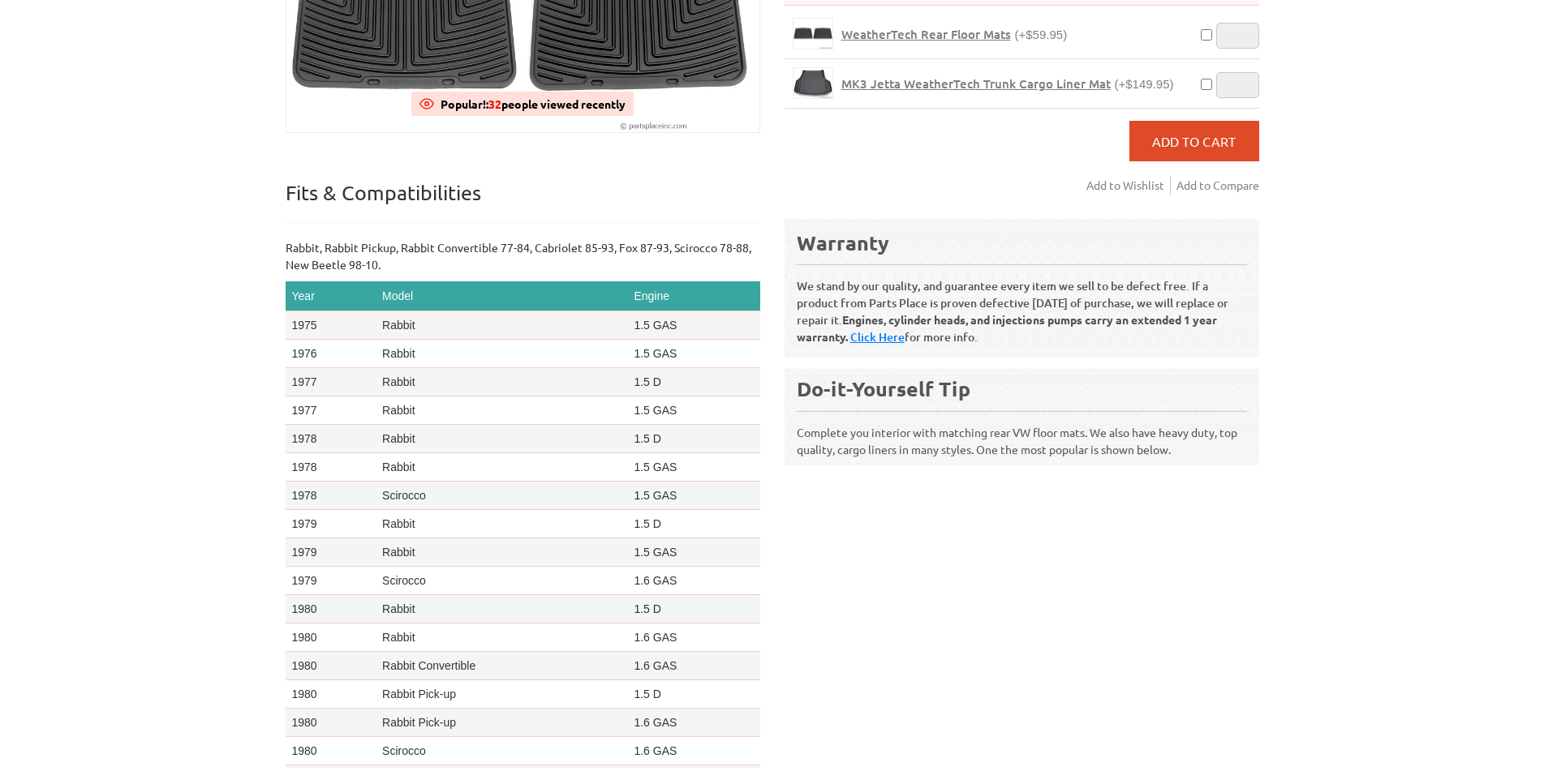
scroll to position [331, 0]
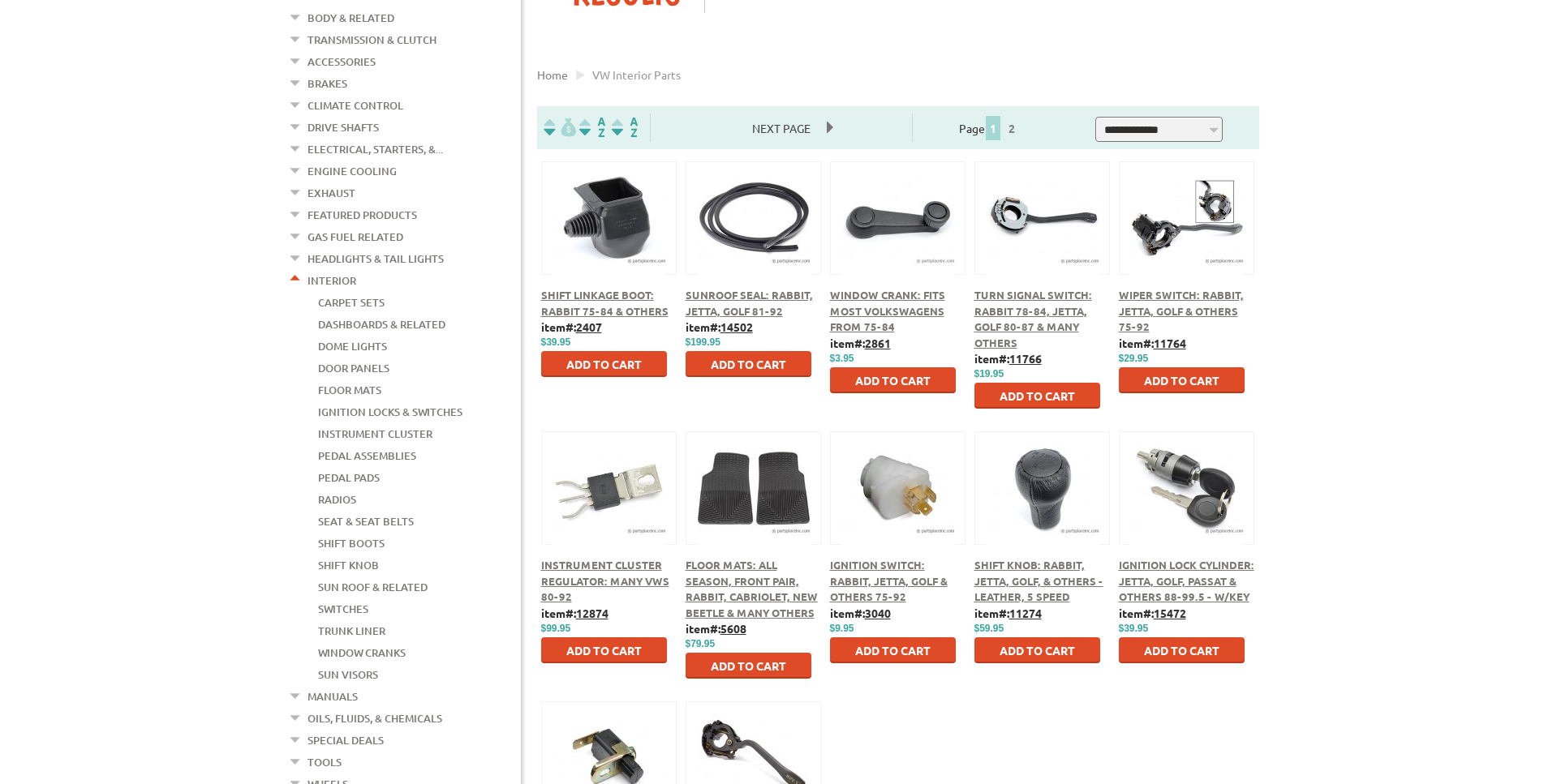
scroll to position [331, 0]
click at [827, 127] on span "Next Page" at bounding box center [781, 128] width 91 height 25
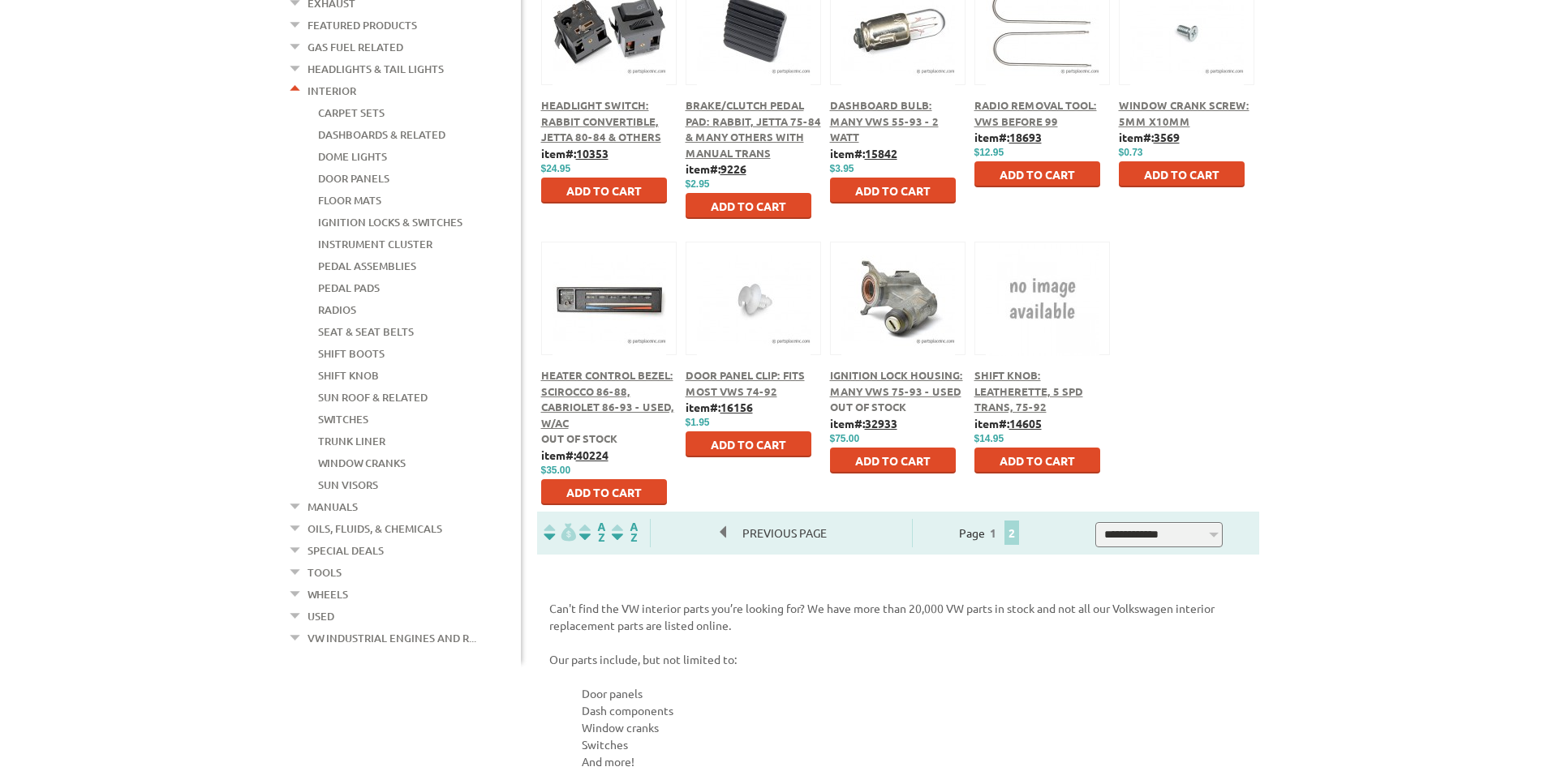
scroll to position [579, 0]
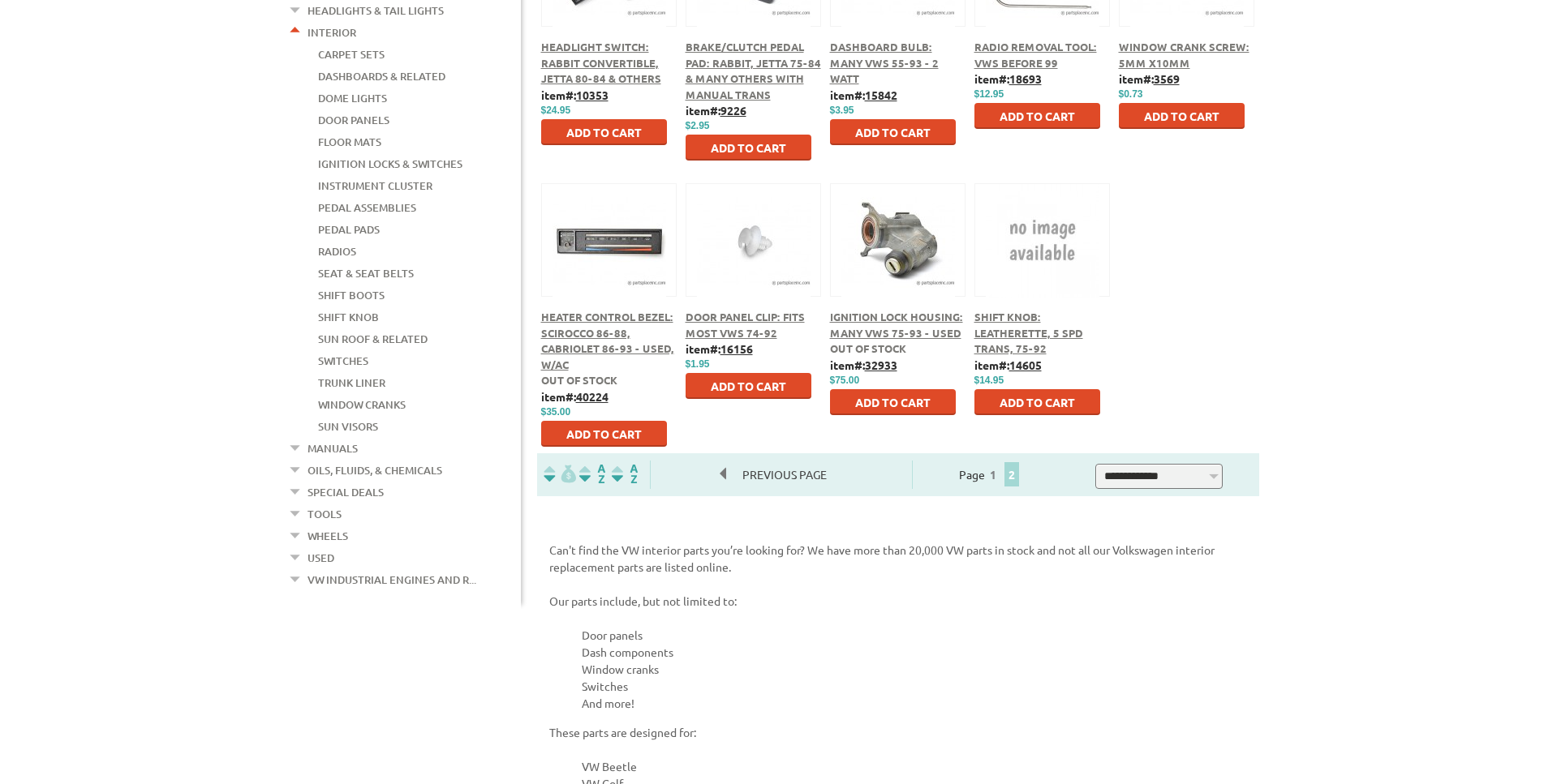
click at [318, 525] on link "Wheels" at bounding box center [327, 536] width 41 height 21
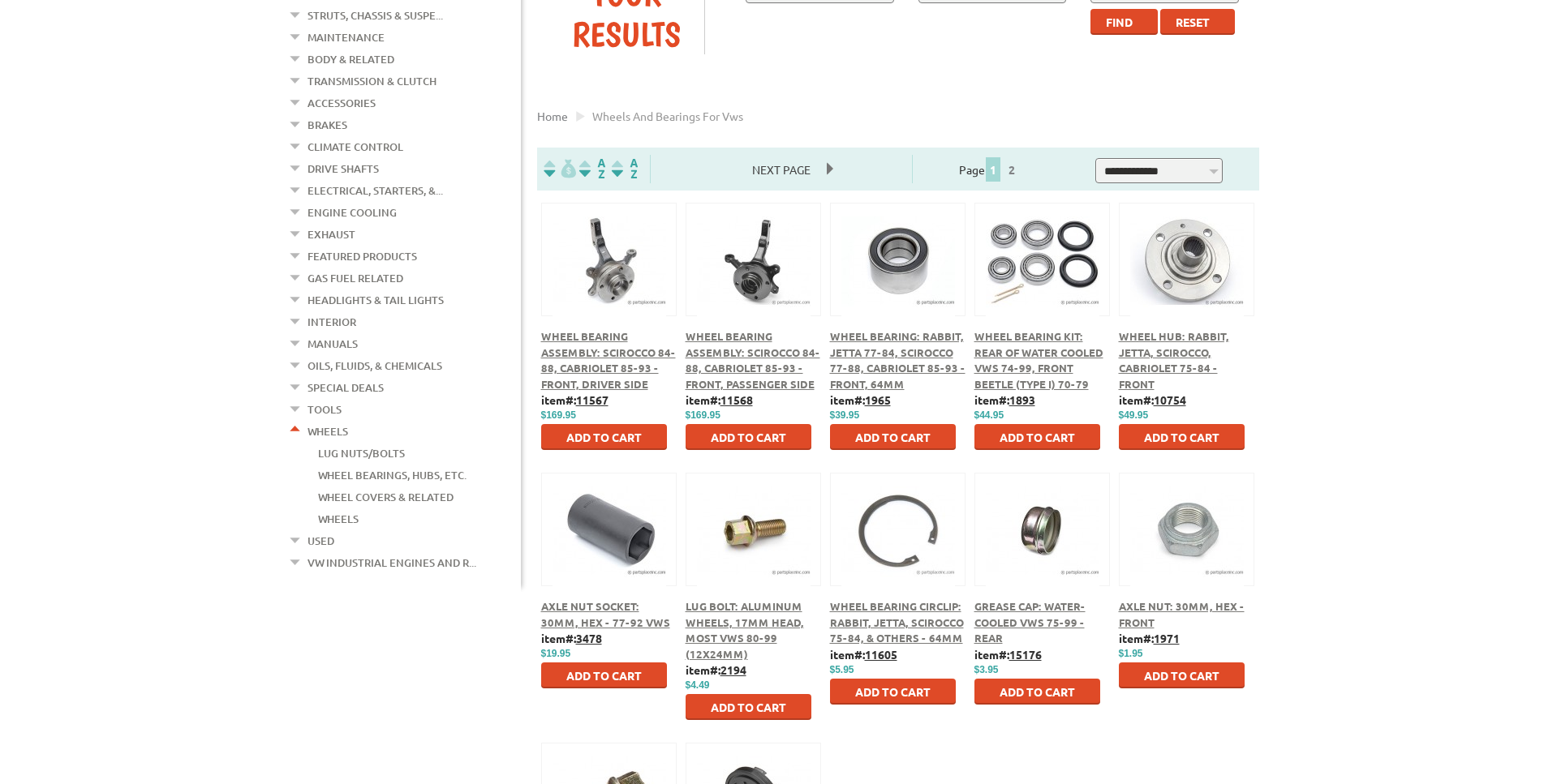
scroll to position [331, 0]
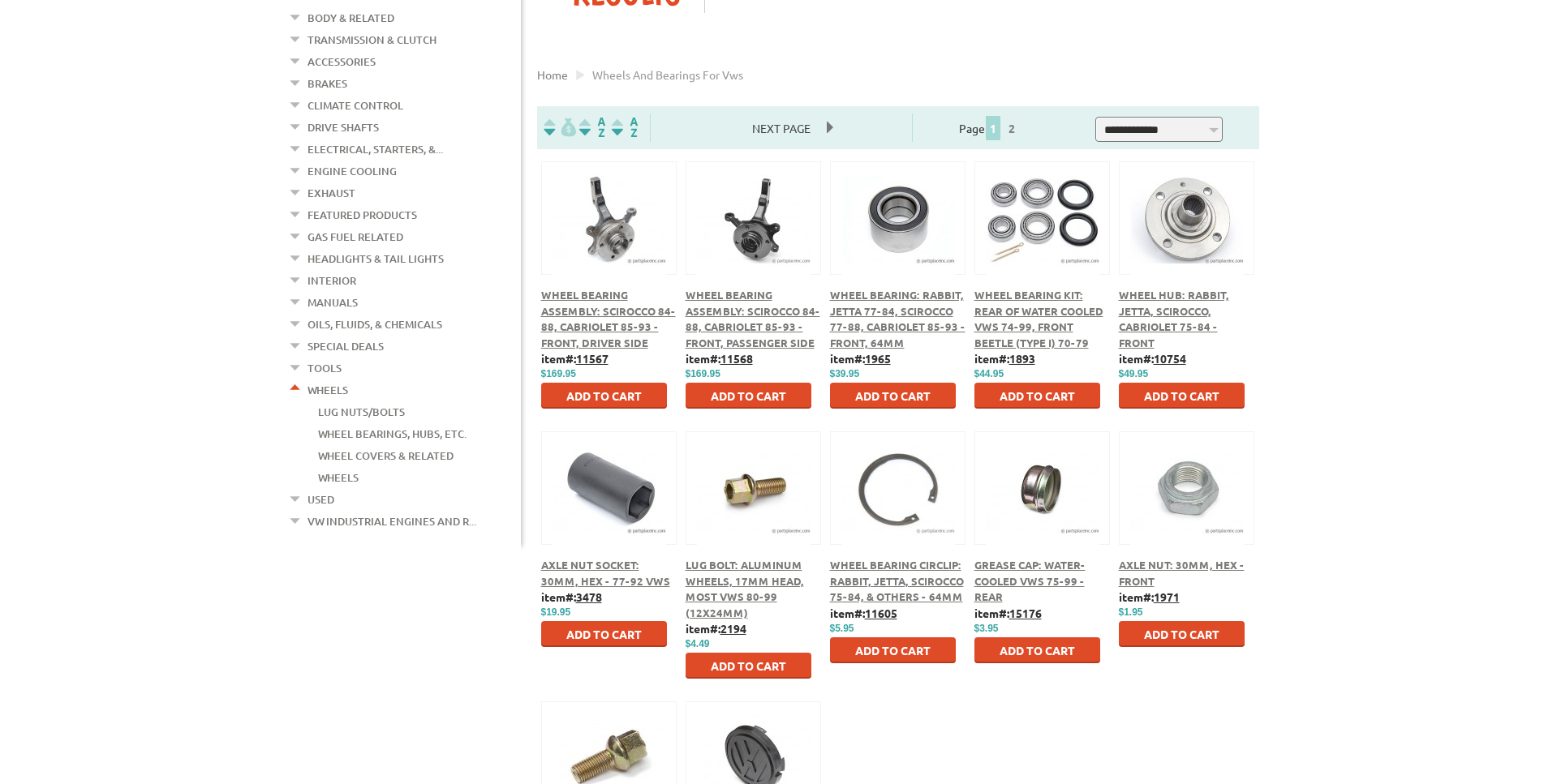
click at [778, 129] on span "Next Page" at bounding box center [781, 128] width 91 height 25
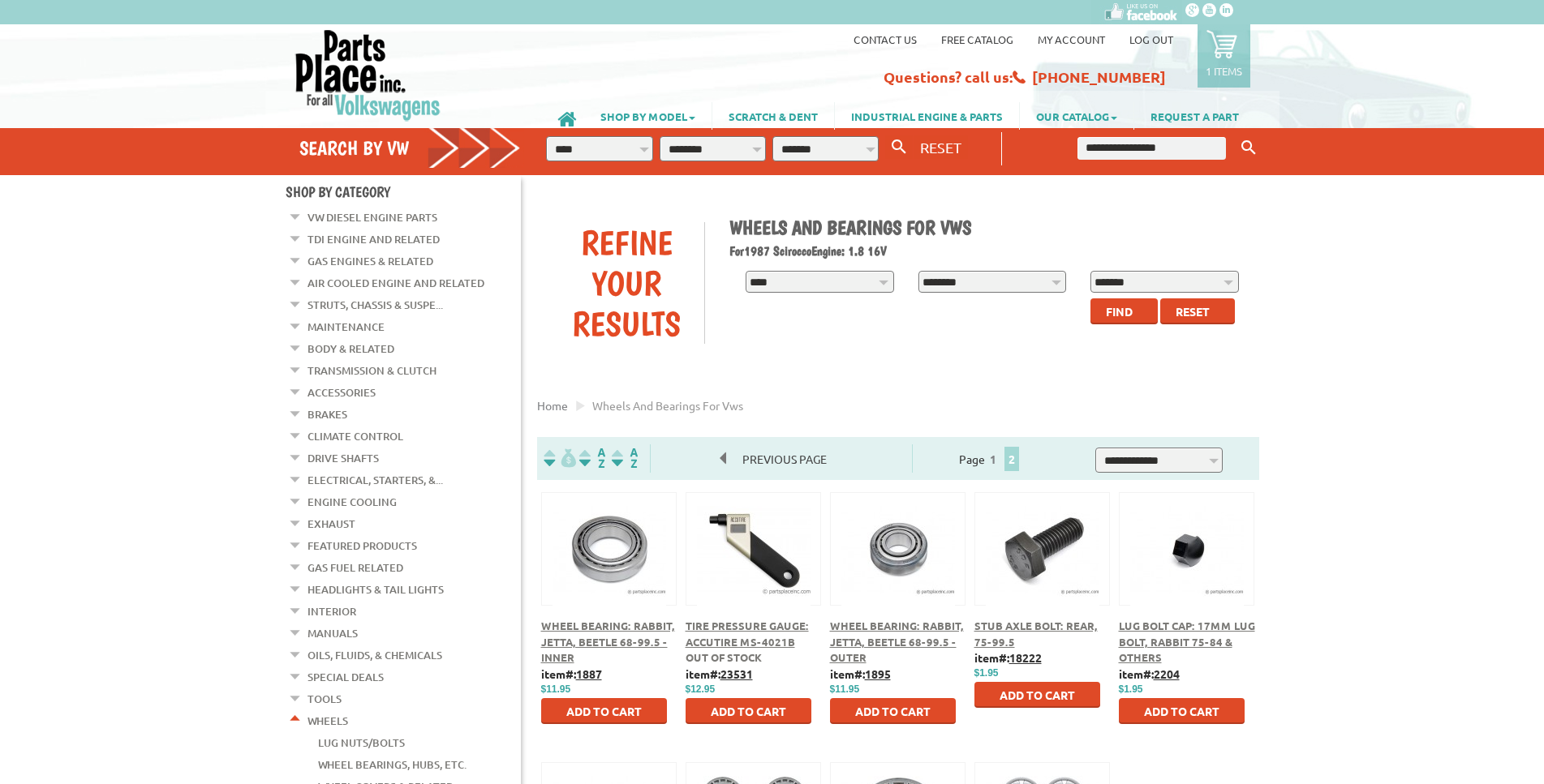
click at [1226, 46] on icon at bounding box center [1222, 43] width 31 height 31
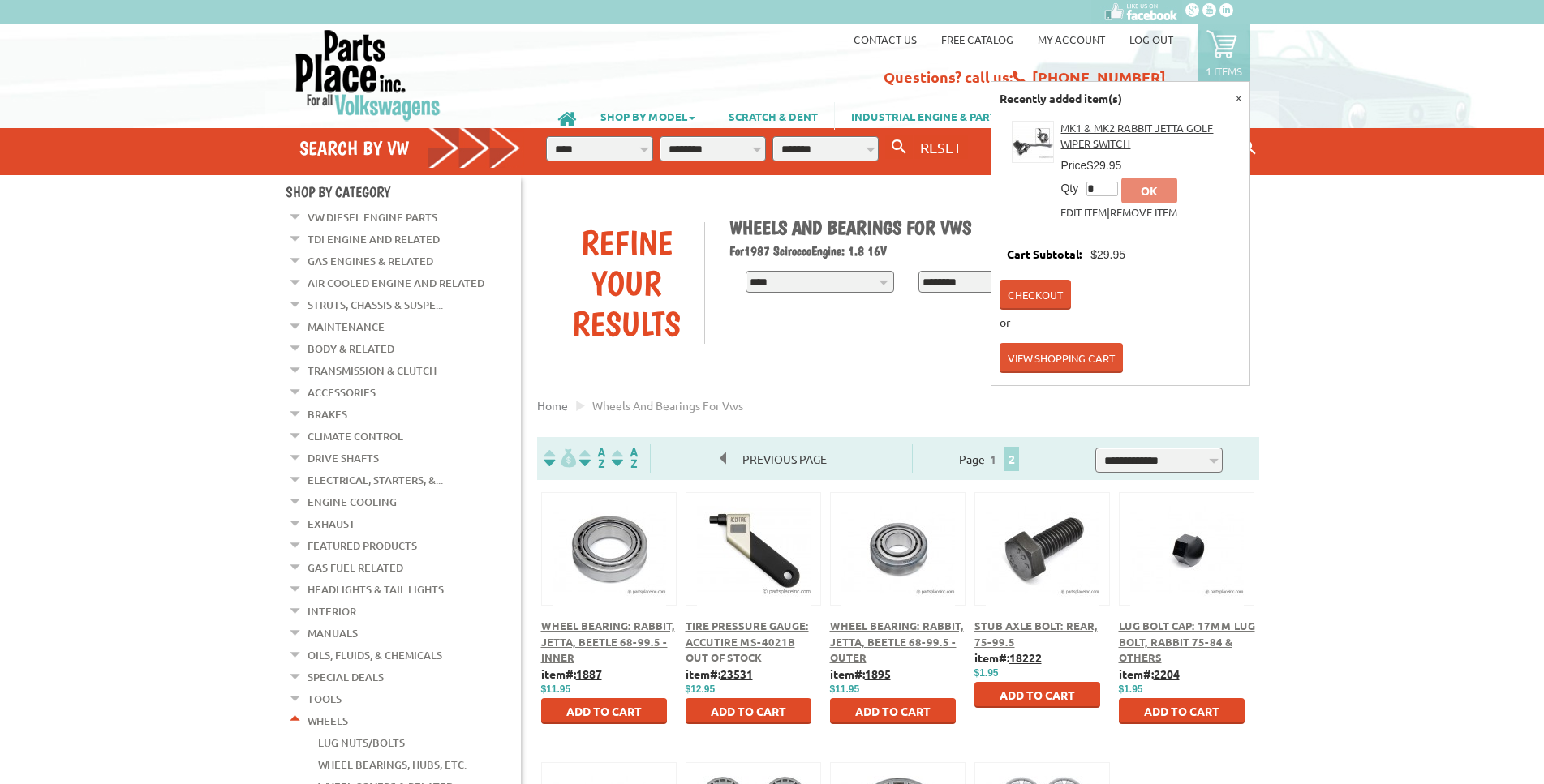
click at [1066, 351] on link "View Shopping Cart" at bounding box center [1061, 358] width 124 height 30
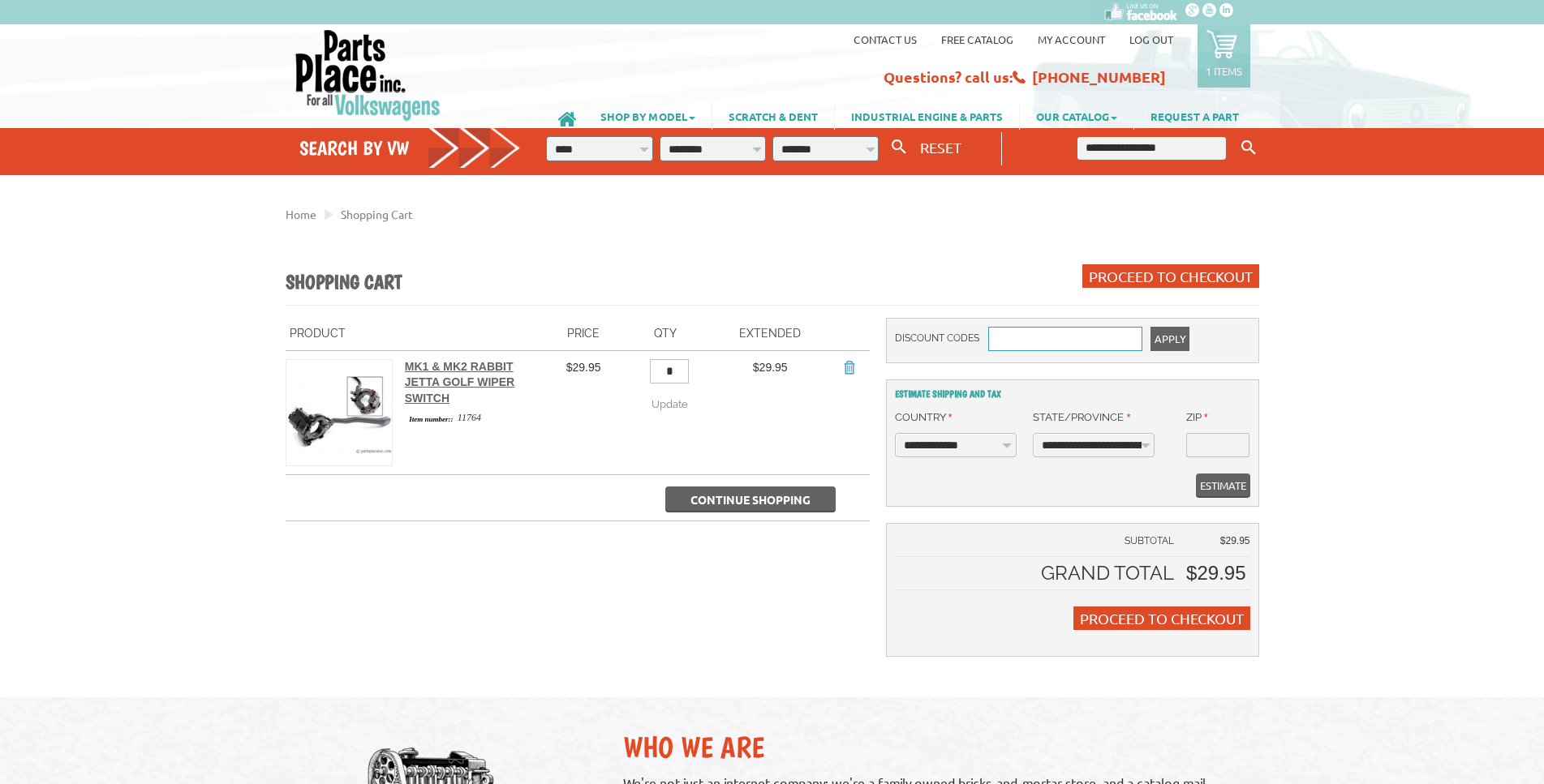
click at [1019, 338] on input "Discount Codes" at bounding box center [1065, 339] width 154 height 25
type input "****"
click at [1175, 335] on span "Apply" at bounding box center [1170, 339] width 31 height 25
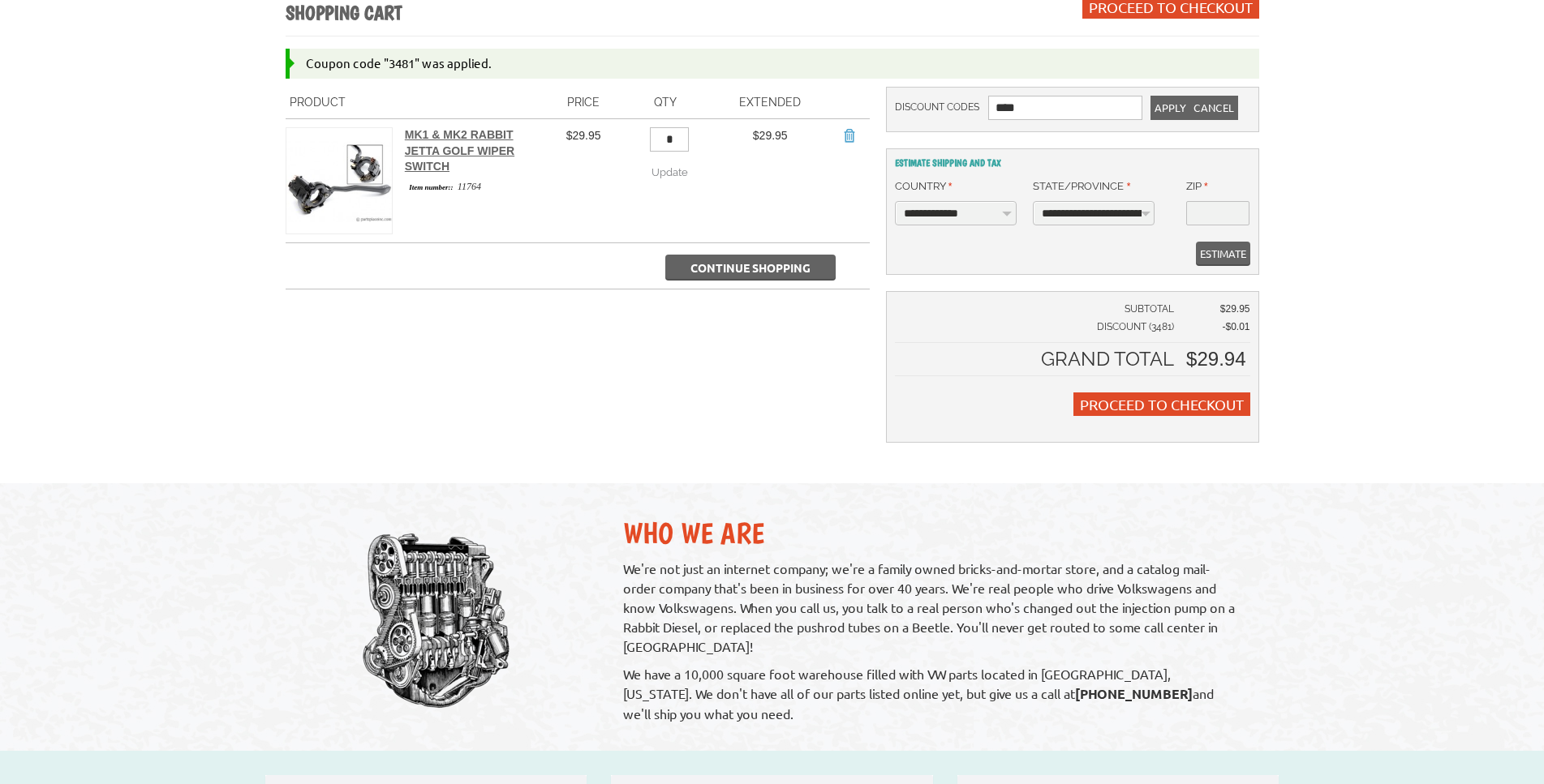
scroll to position [331, 0]
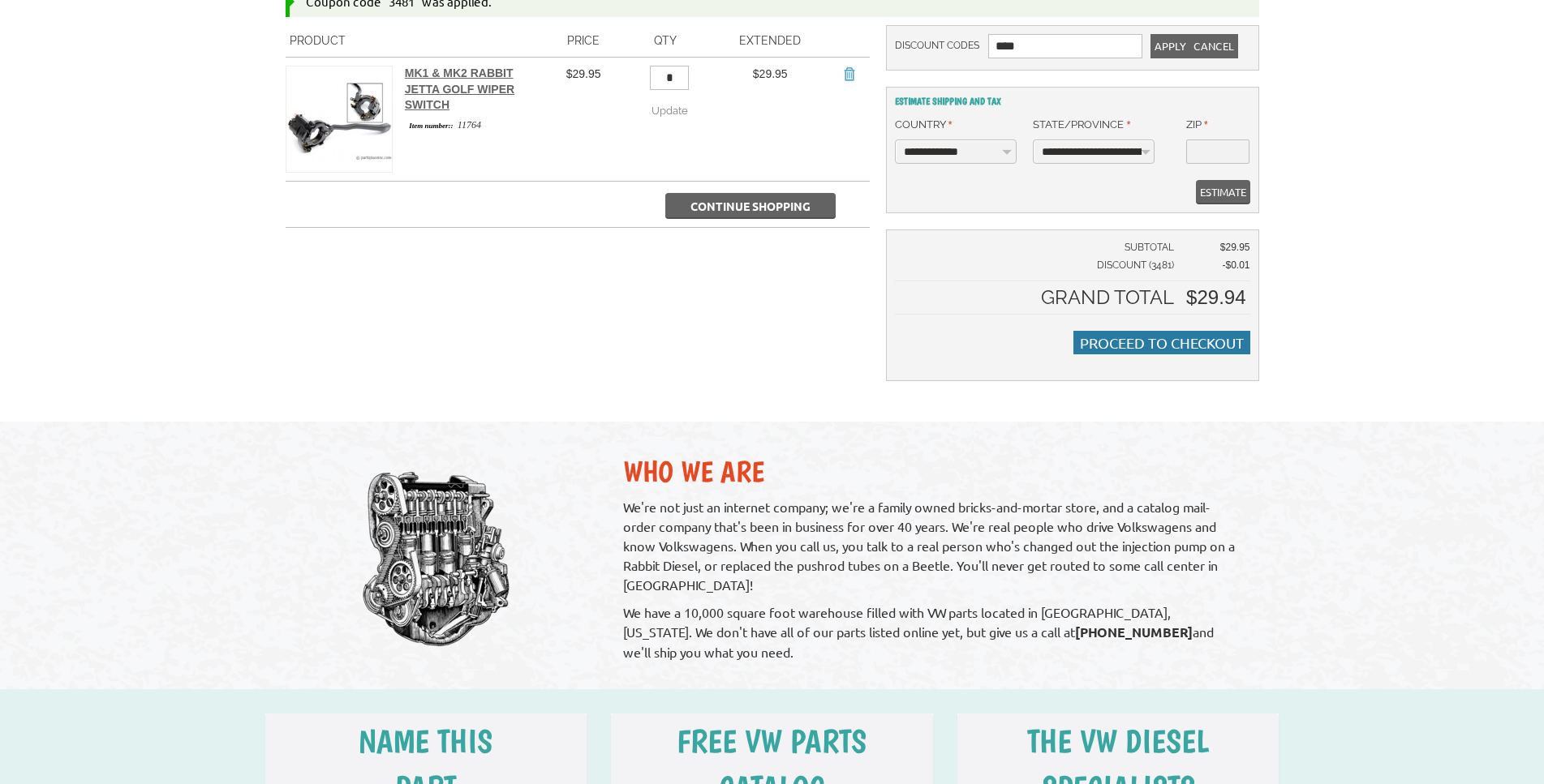
click at [1118, 339] on span "Proceed to Checkout" at bounding box center [1161, 343] width 163 height 17
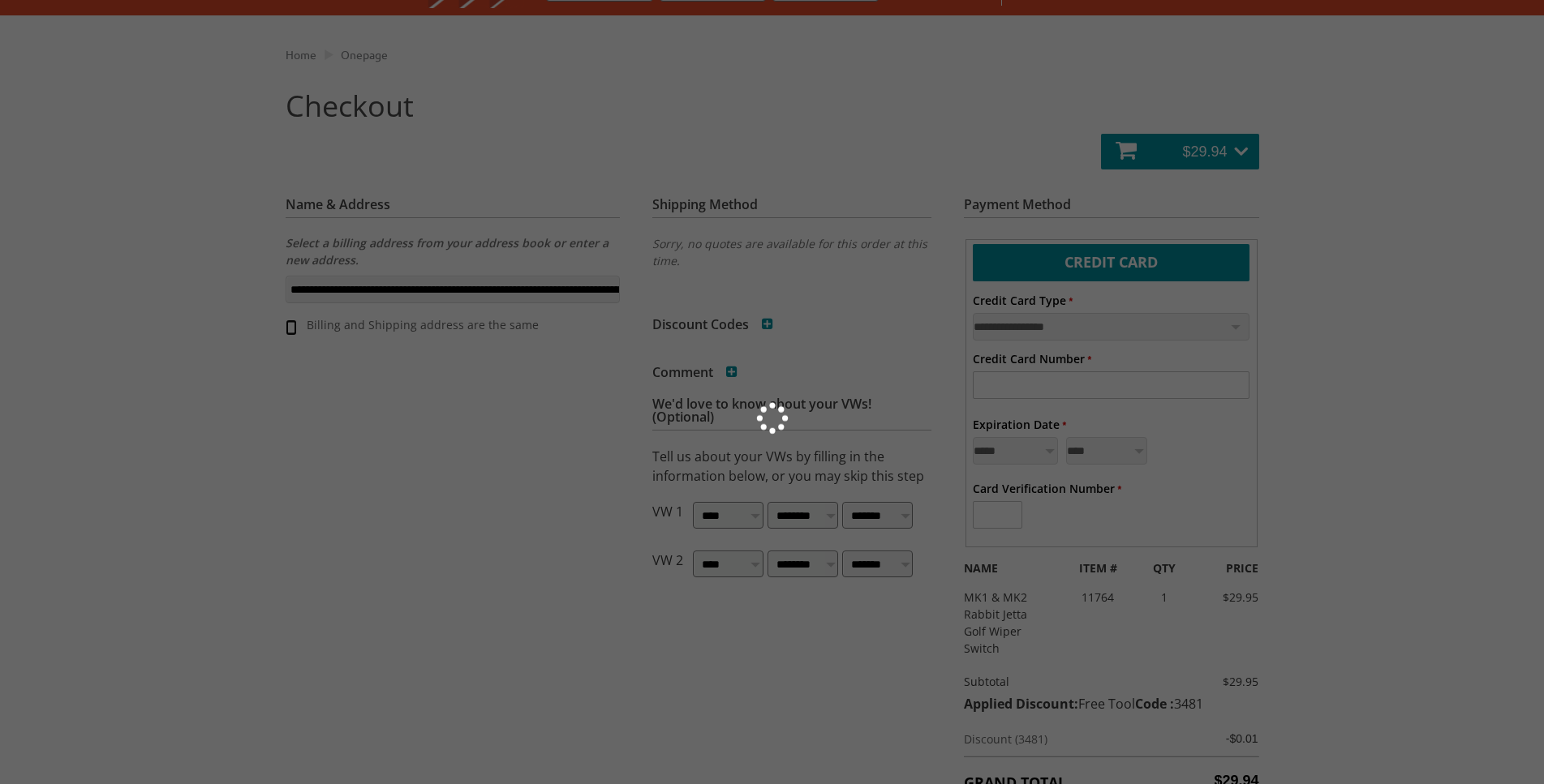
scroll to position [165, 0]
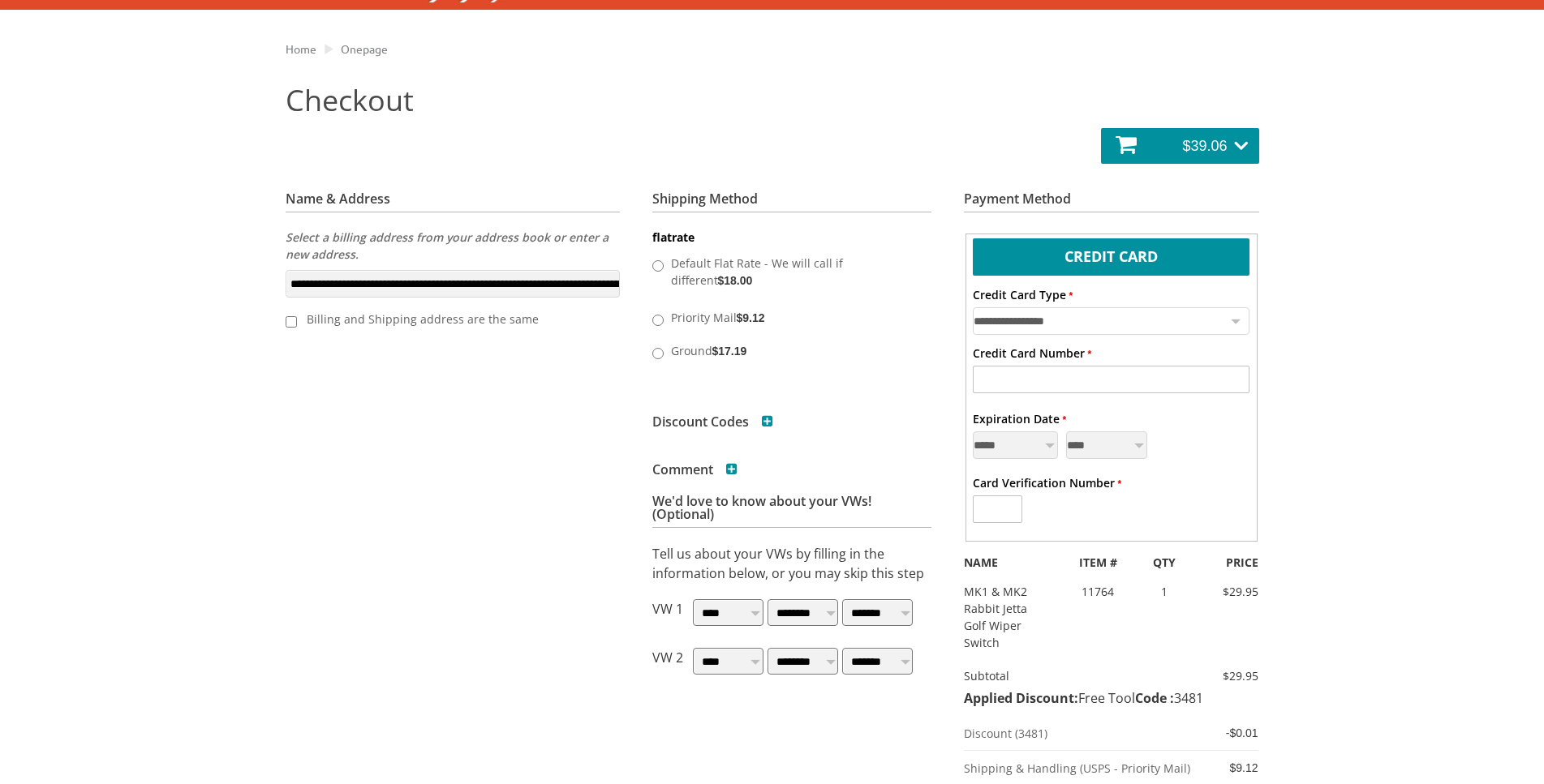
click at [973, 307] on select "**********" at bounding box center [1111, 320] width 277 height 27
select select "**"
click option "****" at bounding box center [0, 0] width 0 height 0
click at [1012, 384] on input "* Credit Card Number" at bounding box center [1111, 379] width 277 height 27
type input "**********"
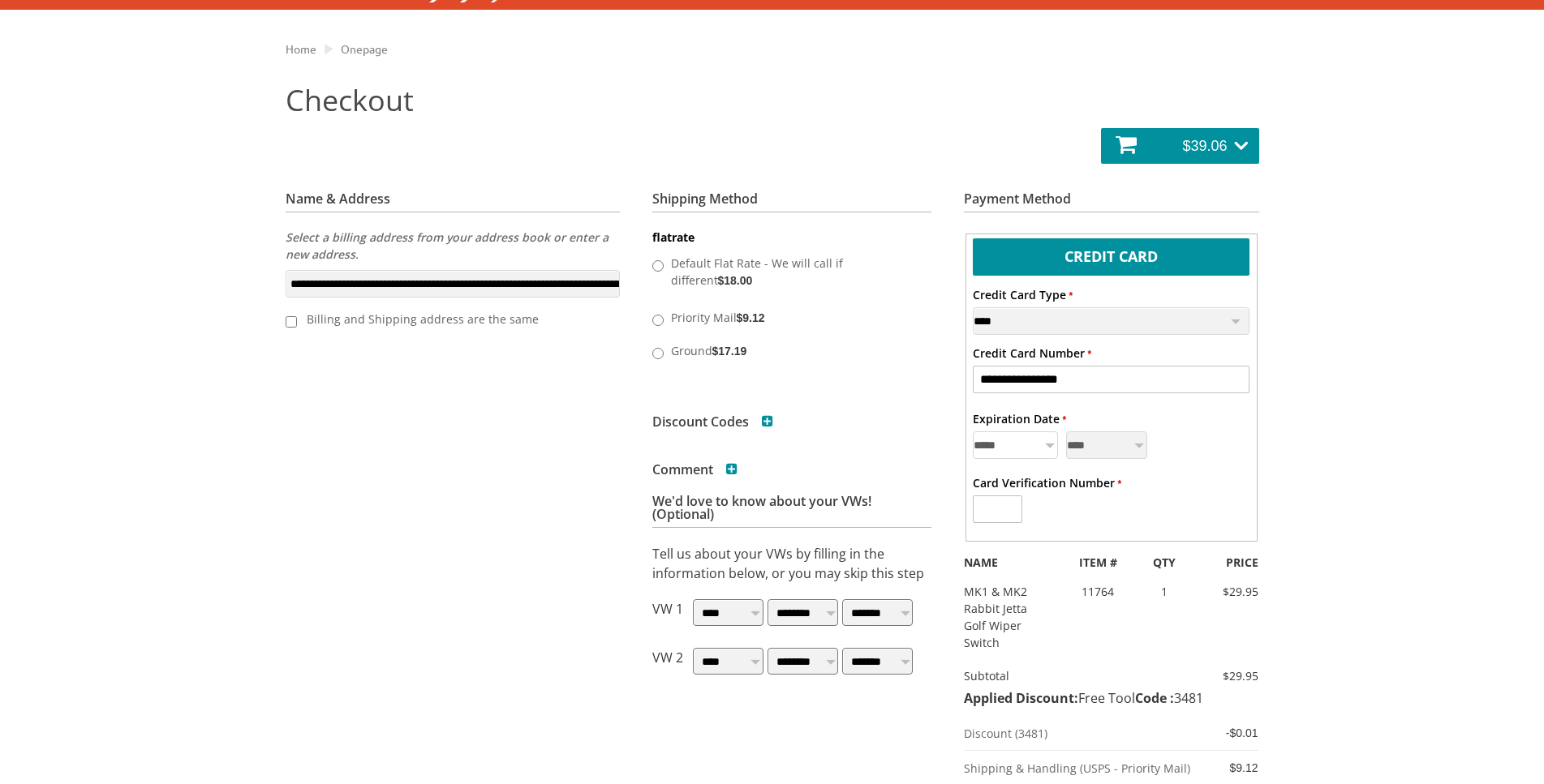
click at [973, 432] on select "**********" at bounding box center [1016, 445] width 85 height 27
select select "*"
click option "**********" at bounding box center [0, 0] width 0 height 0
click at [1066, 432] on select "**** **** **** **** **** **** **** **** **** **** **** ****" at bounding box center [1107, 445] width 81 height 27
select select "****"
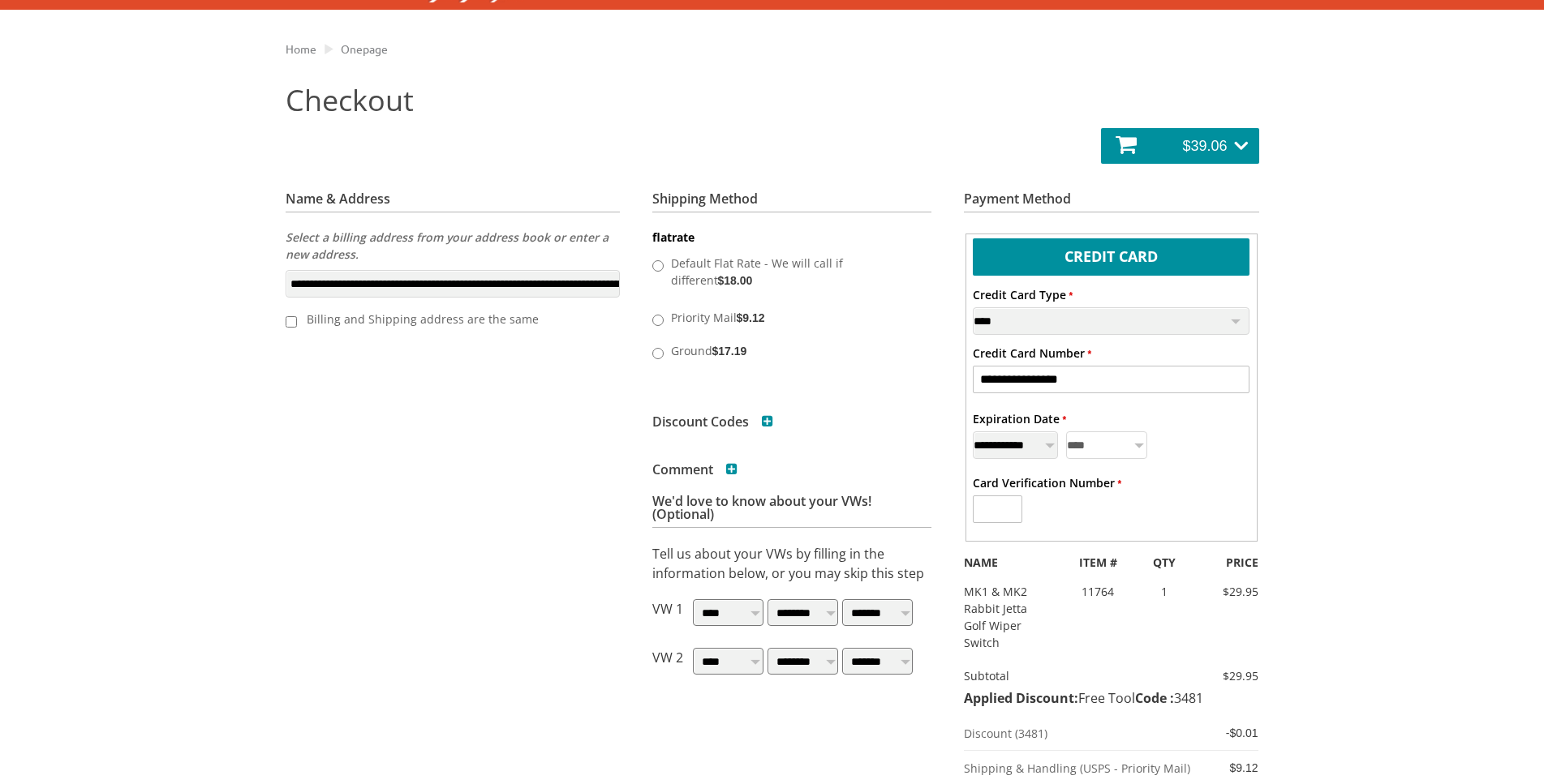
click option "****" at bounding box center [0, 0] width 0 height 0
click at [1004, 505] on input "* Card Verification Number" at bounding box center [998, 509] width 49 height 27
type input "***"
click at [1149, 503] on div "*** What is this?" at bounding box center [1111, 508] width 277 height 29
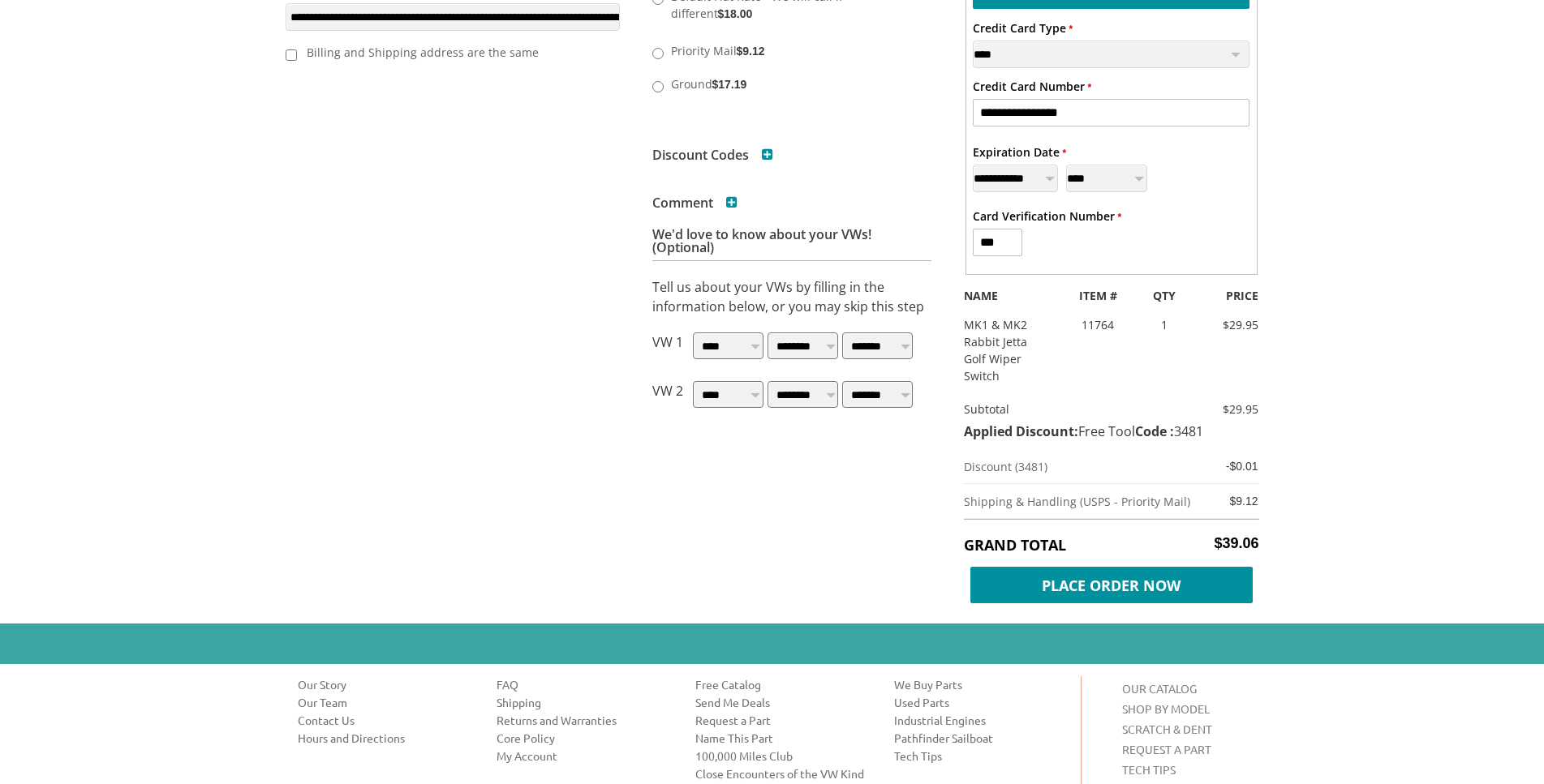
scroll to position [579, 0]
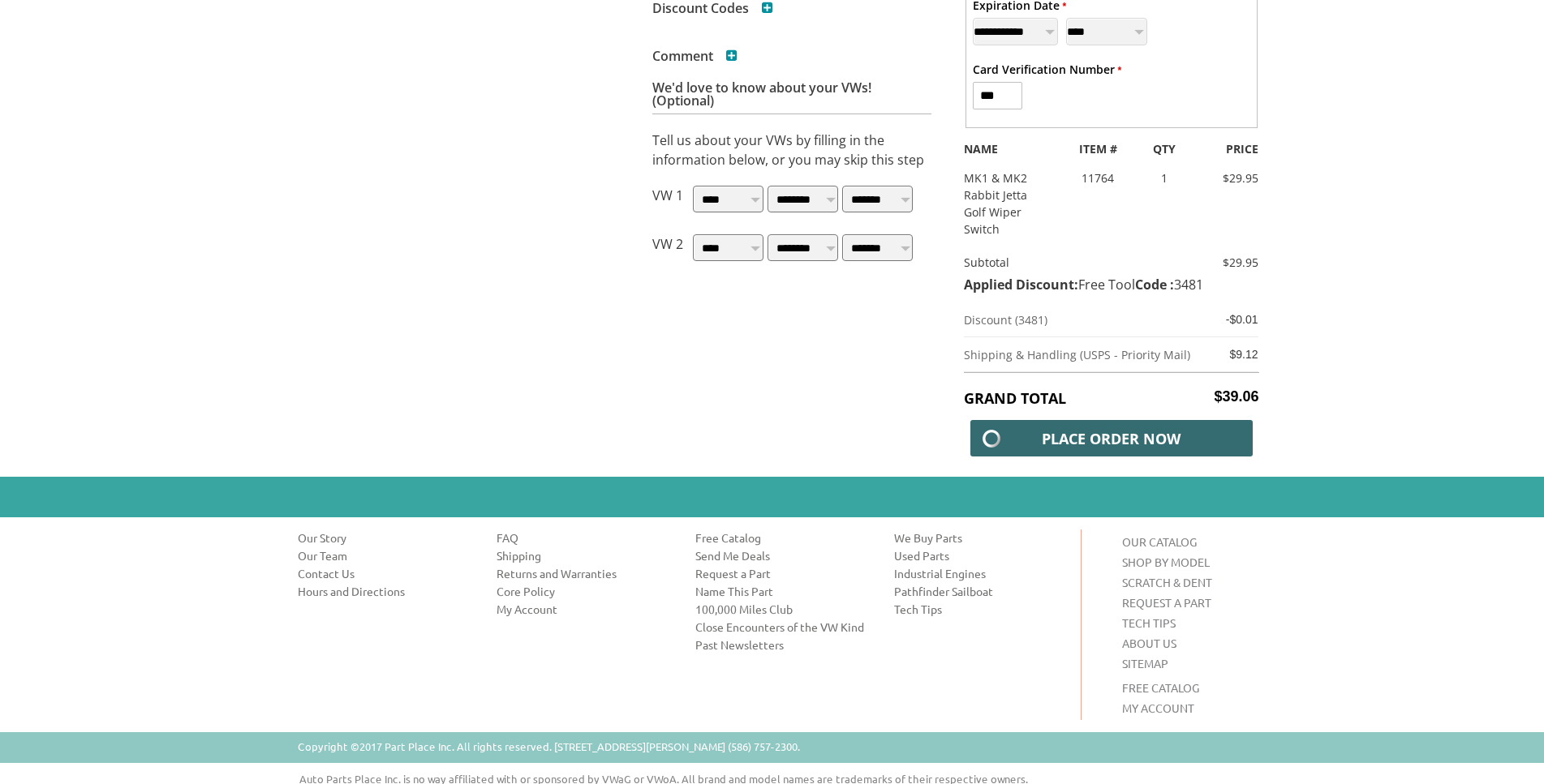
click at [1120, 445] on span "Place Order Now" at bounding box center [1111, 438] width 283 height 37
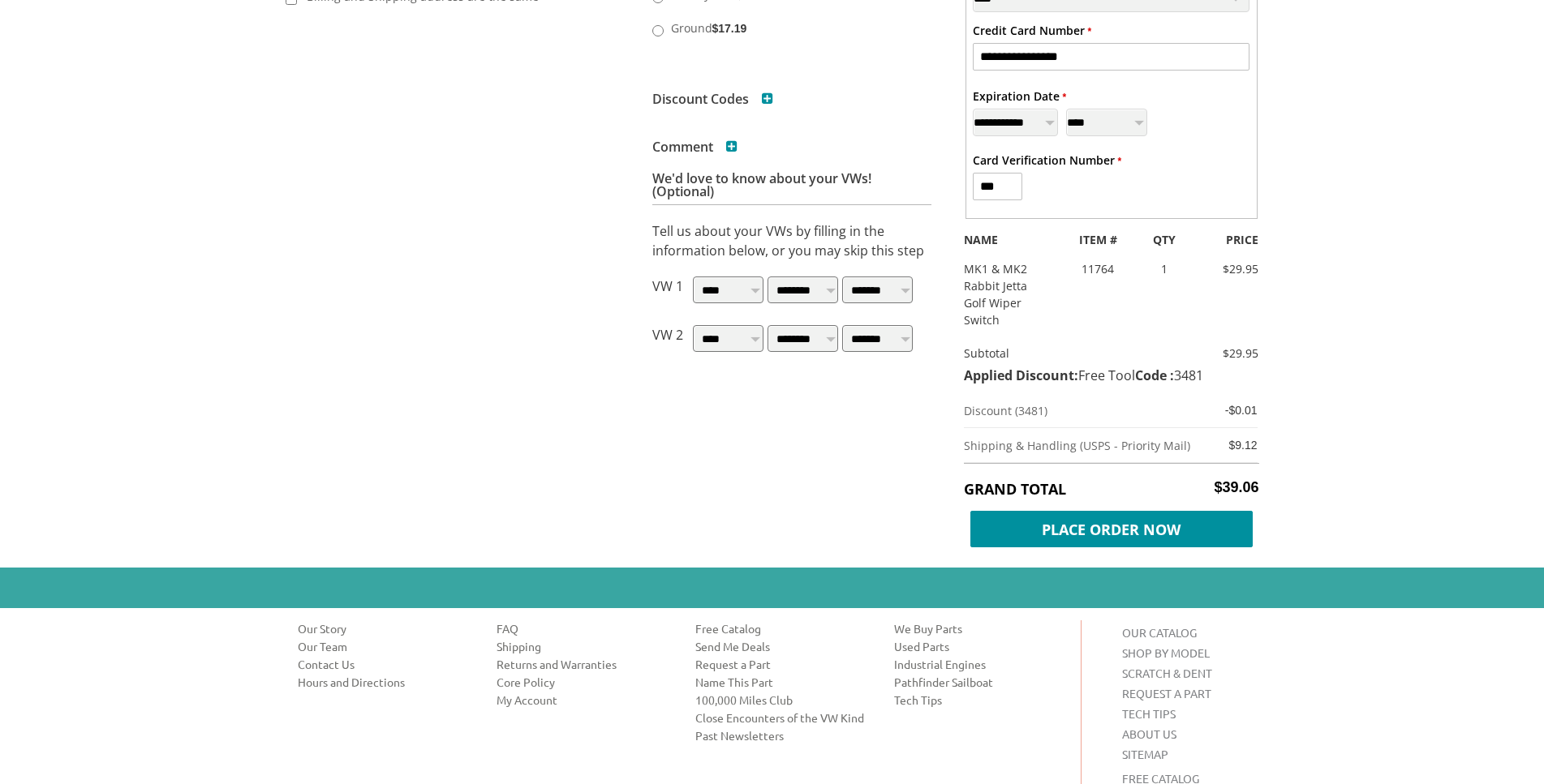
scroll to position [497, 0]
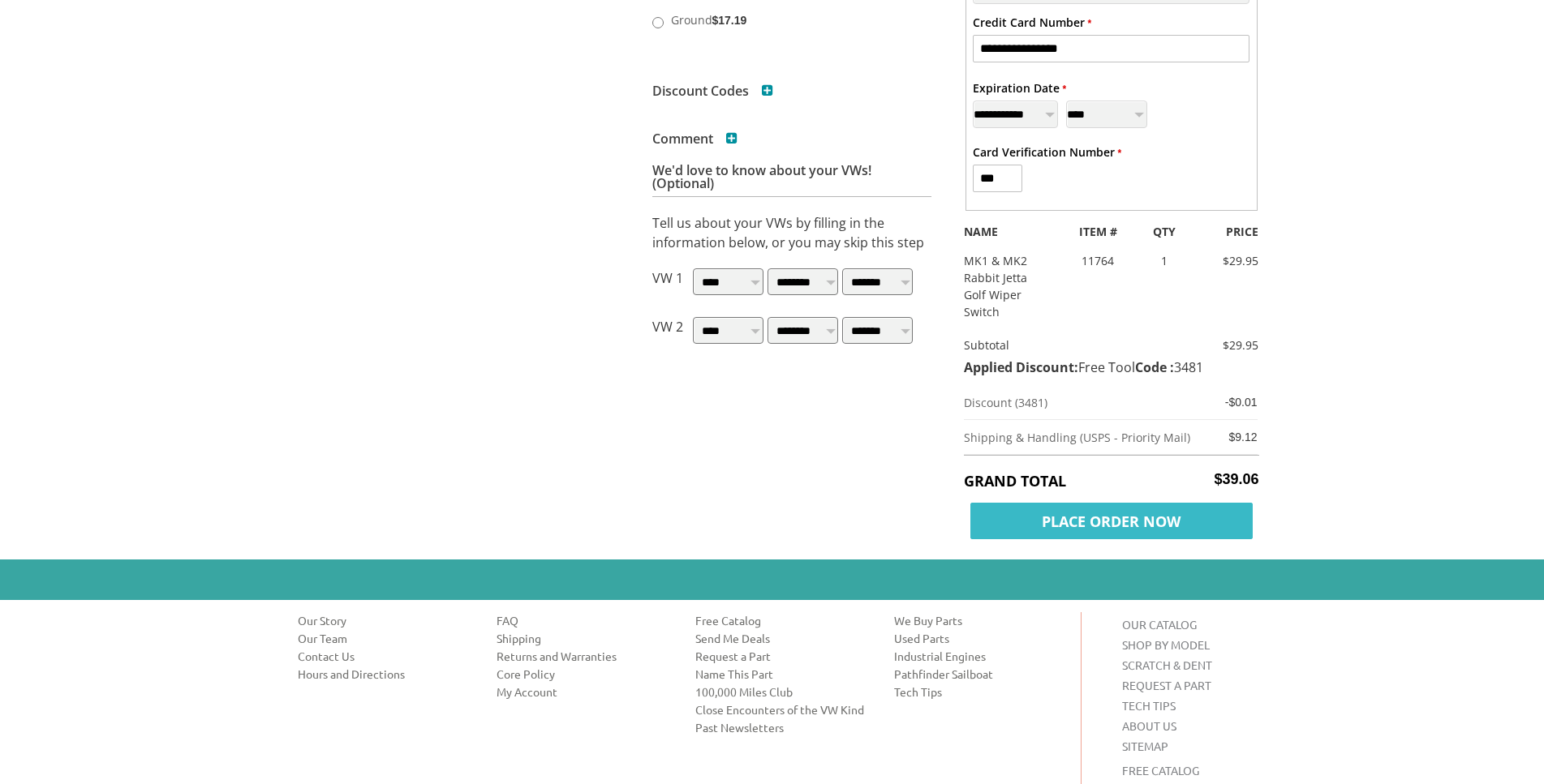
click at [1119, 536] on span "Place Order Now" at bounding box center [1111, 520] width 283 height 37
